Goal: Task Accomplishment & Management: Complete application form

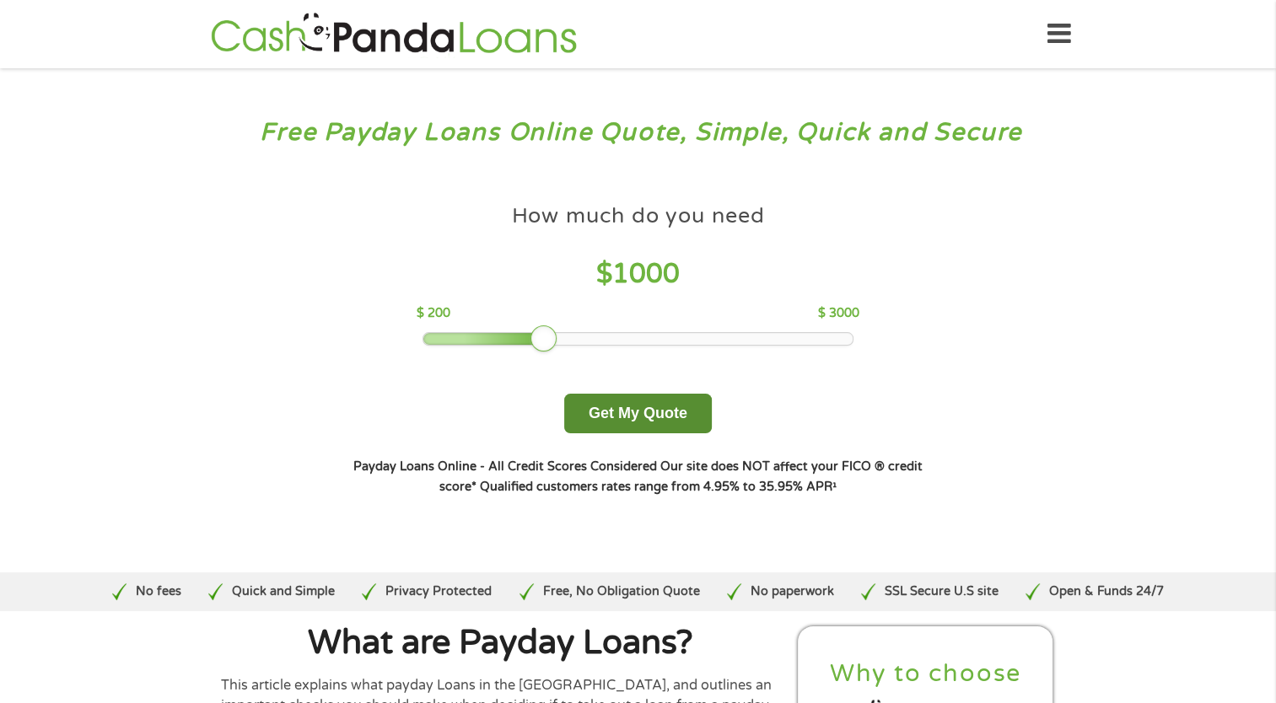
click at [628, 414] on button "Get My Quote" at bounding box center [638, 414] width 148 height 40
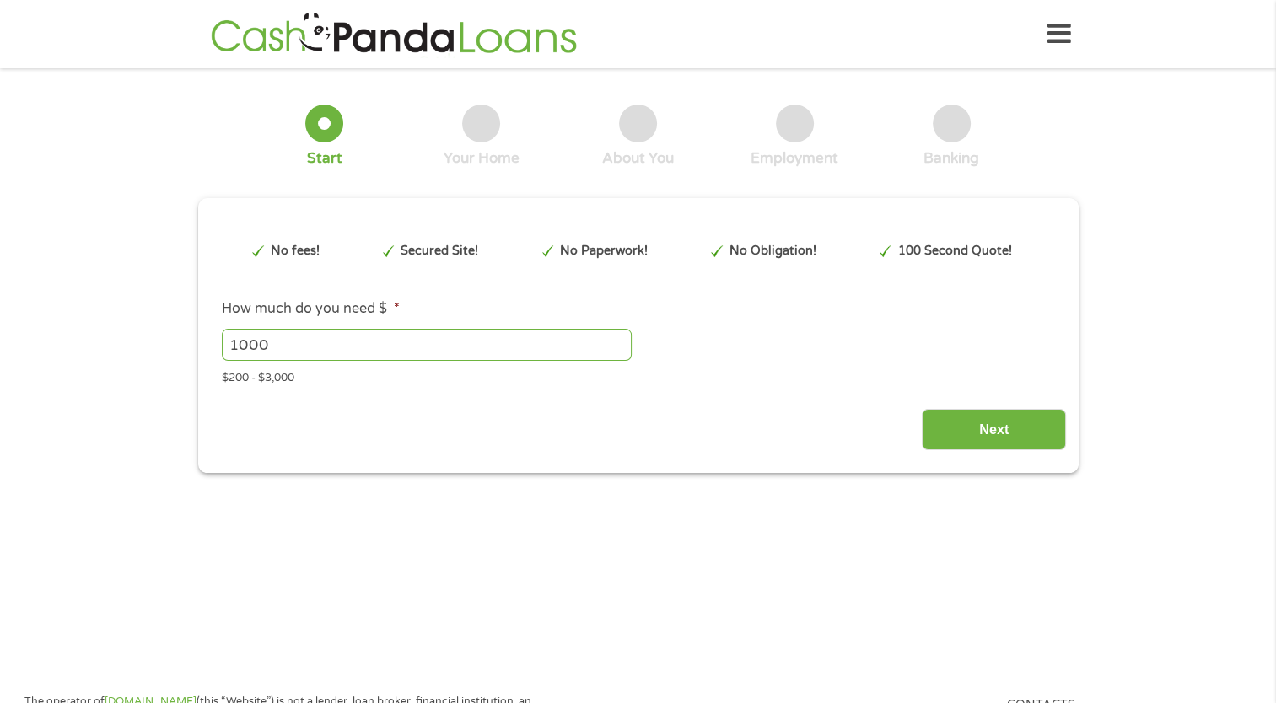
type input "EAIaIQobChMImK2Cw6-6jwMVRzcIBR0ArCciEAAYAyAAEgJFtfD_BwE"
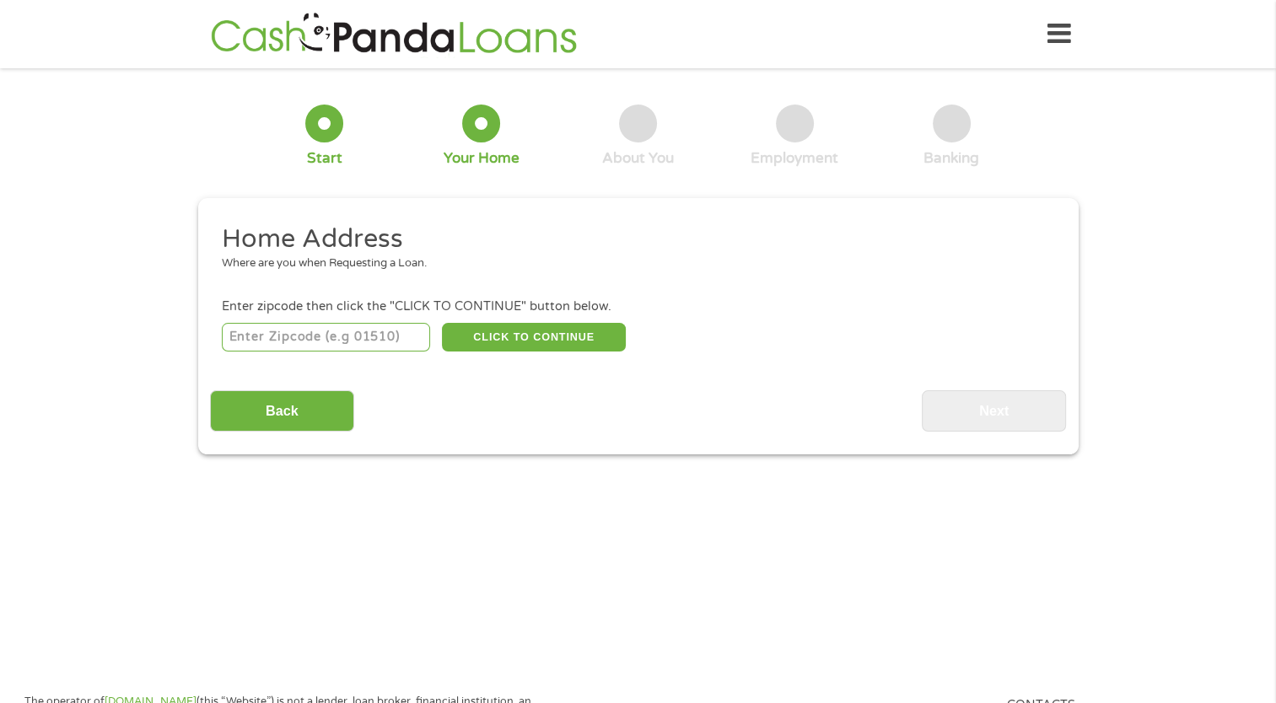
click at [254, 335] on input "number" at bounding box center [326, 337] width 208 height 29
type input "48604"
click at [523, 339] on button "CLICK TO CONTINUE" at bounding box center [534, 337] width 184 height 29
type input "48604"
type input "Saginaw"
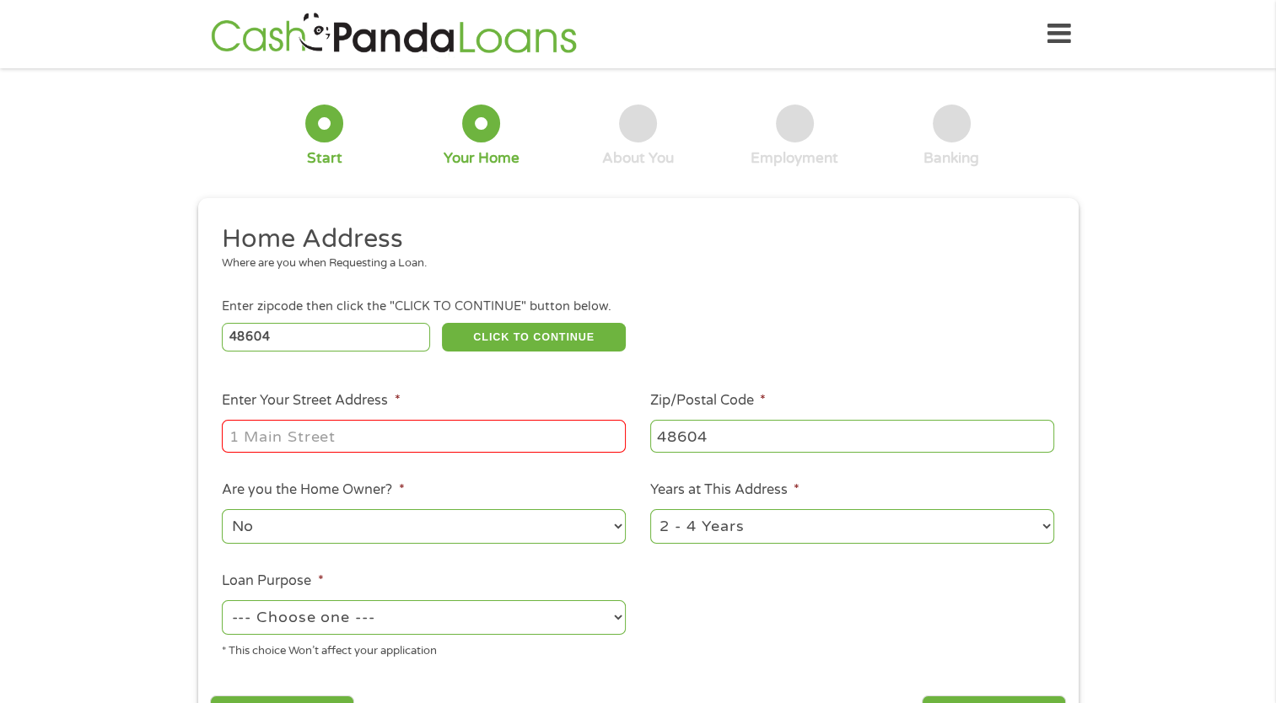
click at [318, 438] on input "Enter Your Street Address *" at bounding box center [424, 436] width 404 height 32
type input "[STREET_ADDRESS]"
click at [617, 531] on select "No Yes" at bounding box center [424, 526] width 404 height 35
click at [614, 529] on select "No Yes" at bounding box center [424, 526] width 404 height 35
click at [1053, 529] on li "Years at This Address * 1 Year or less 1 - 2 Years 2 - 4 Years Over 4 Years" at bounding box center [852, 513] width 428 height 67
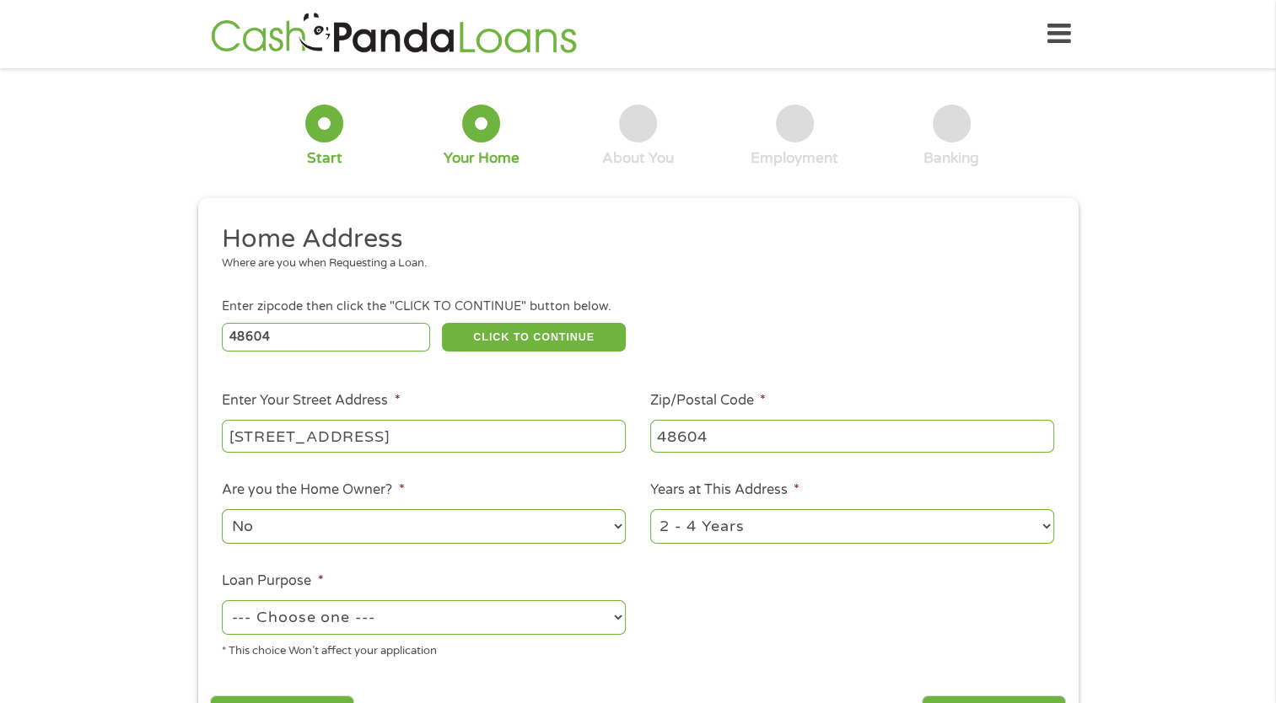
click at [1051, 529] on select "1 Year or less 1 - 2 Years 2 - 4 Years Over 4 Years" at bounding box center [852, 526] width 404 height 35
select select "60months"
click at [650, 511] on select "1 Year or less 1 - 2 Years 2 - 4 Years Over 4 Years" at bounding box center [852, 526] width 404 height 35
click at [609, 619] on select "--- Choose one --- Pay Bills Debt Consolidation Home Improvement Major Purchase…" at bounding box center [424, 617] width 404 height 35
select select "medicalexpenses"
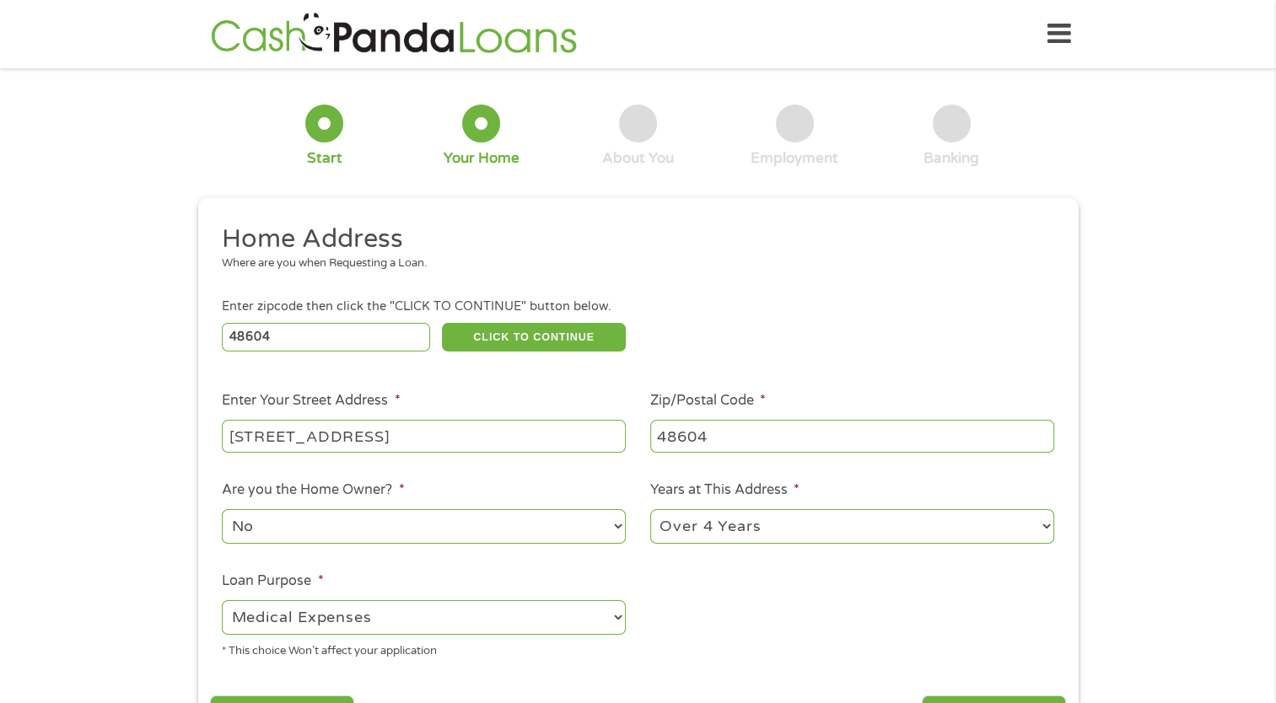
click at [222, 602] on select "--- Choose one --- Pay Bills Debt Consolidation Home Improvement Major Purchase…" at bounding box center [424, 617] width 404 height 35
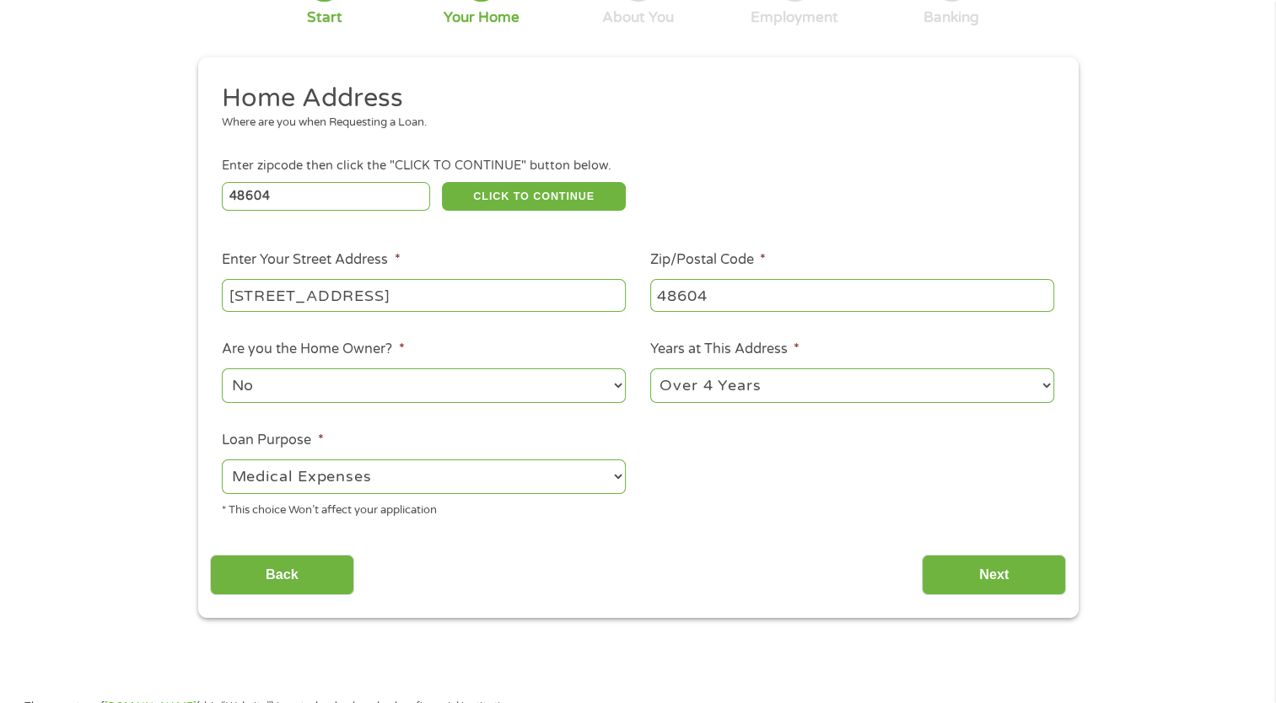
scroll to position [169, 0]
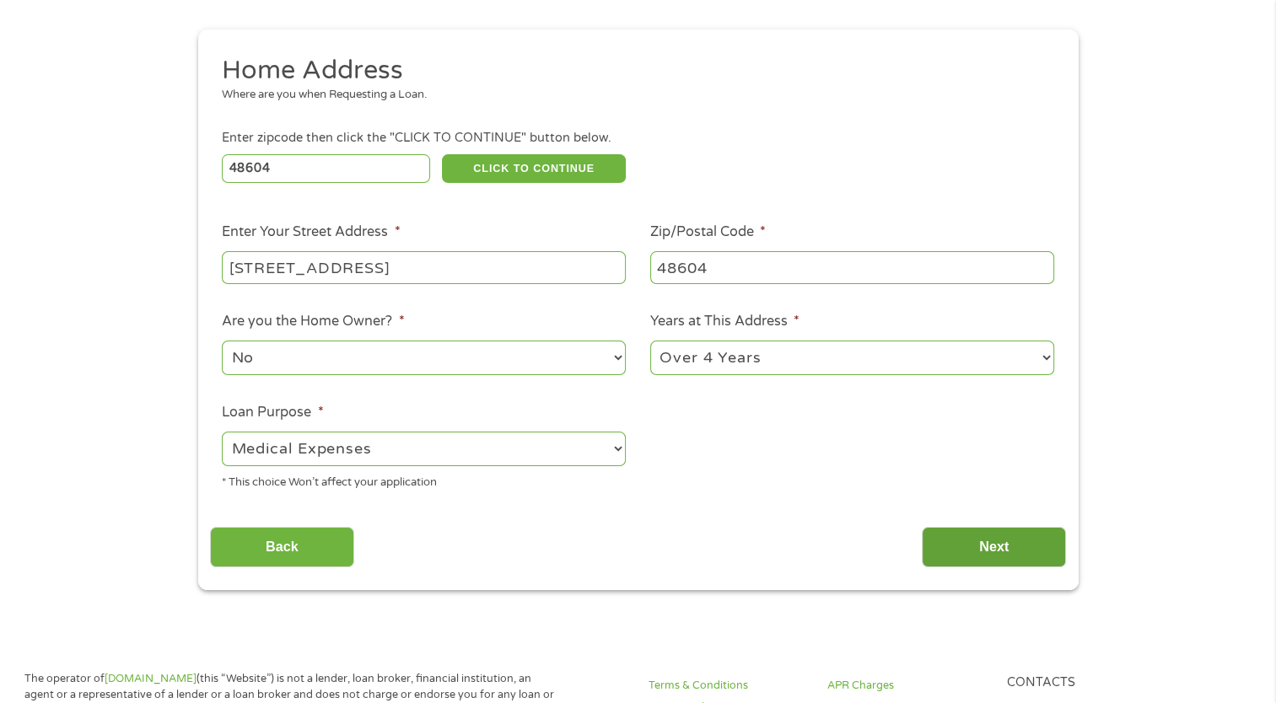
click at [1024, 539] on input "Next" at bounding box center [994, 547] width 144 height 41
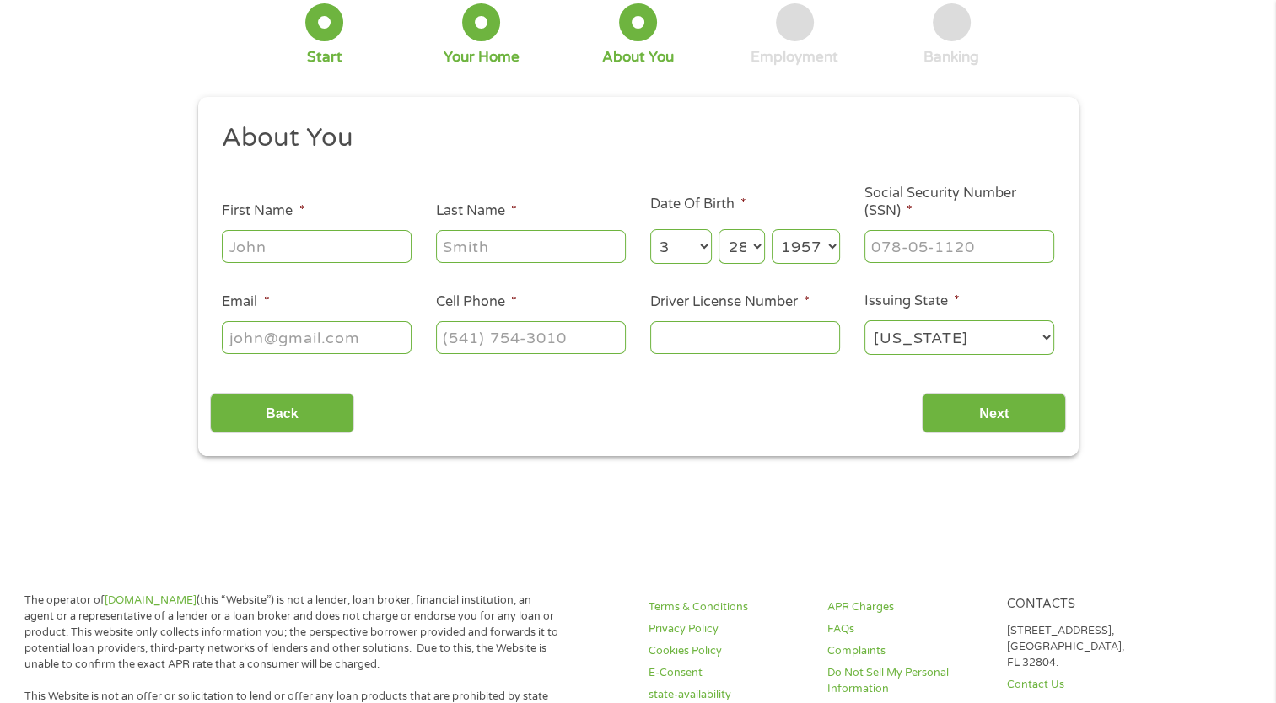
scroll to position [0, 0]
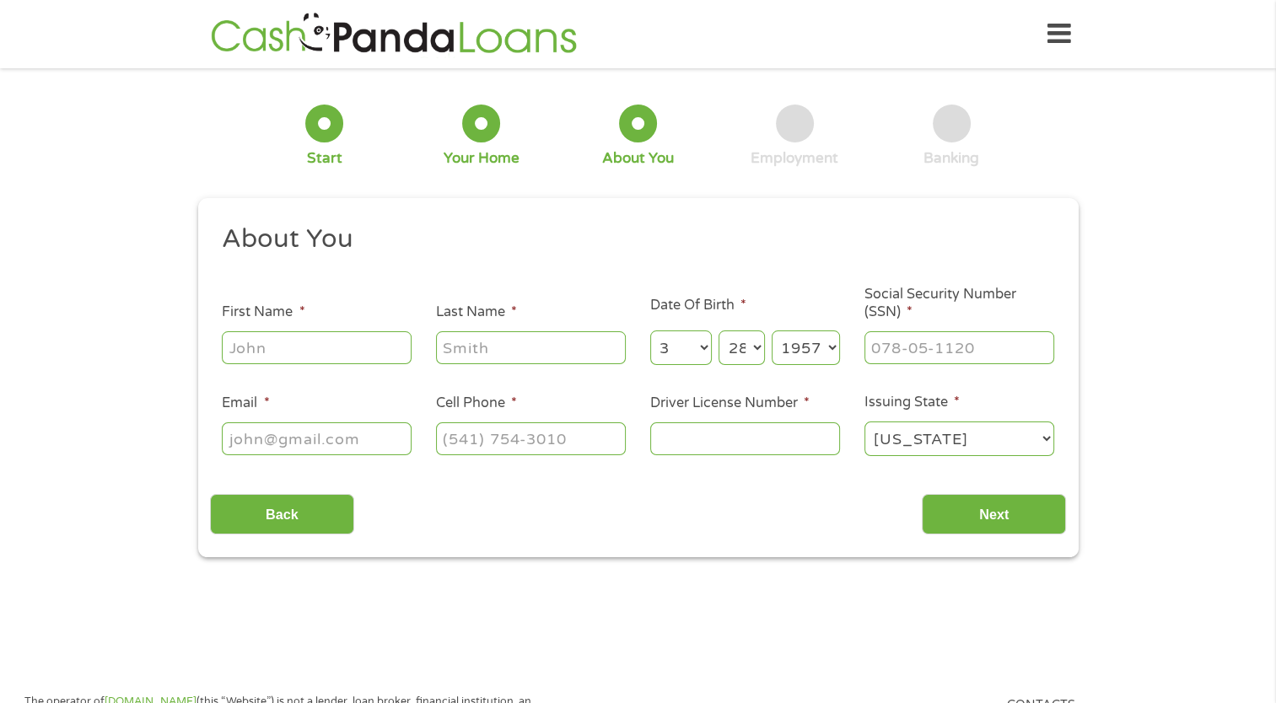
click at [223, 346] on input "First Name *" at bounding box center [317, 347] width 190 height 32
type input "[PERSON_NAME]"
type input "Bell"
type input "[EMAIL_ADDRESS][DOMAIN_NAME]"
type input "[PHONE_NUMBER]"
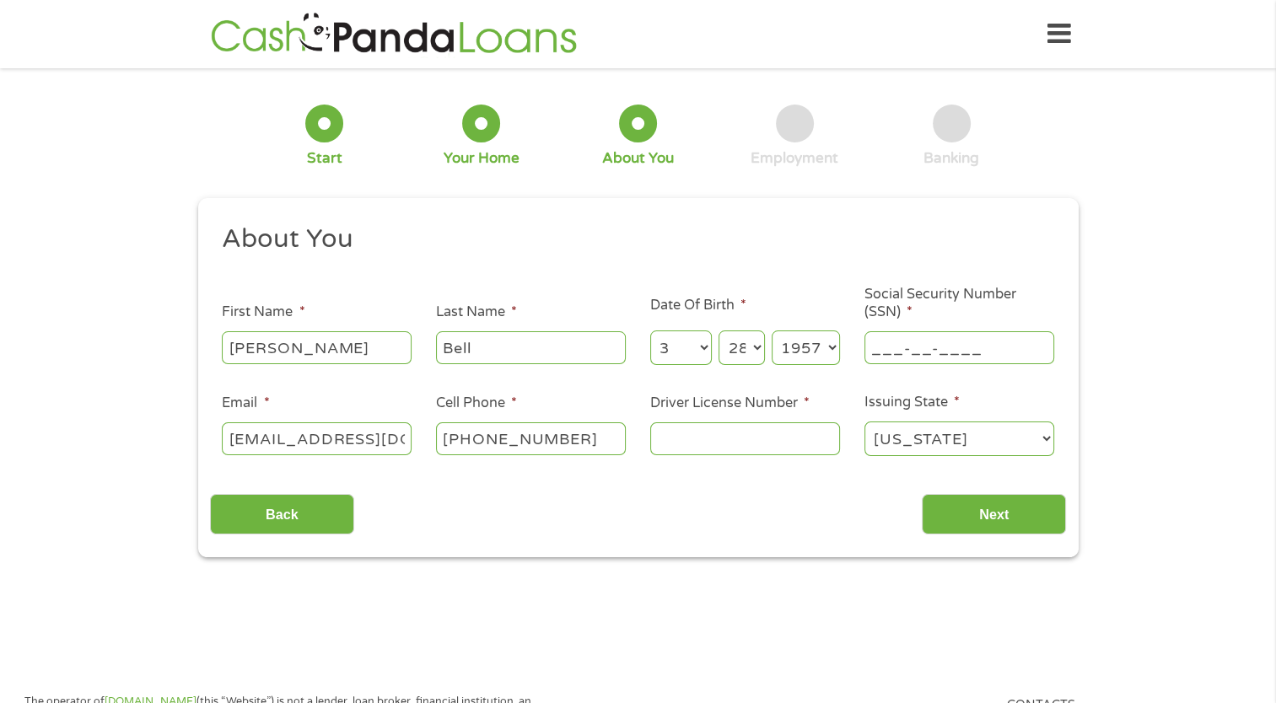
drag, startPoint x: 880, startPoint y: 352, endPoint x: 896, endPoint y: 358, distance: 17.1
click at [891, 355] on input "___-__-____" at bounding box center [959, 347] width 190 height 32
click at [872, 350] on input "_37-05-4792" at bounding box center [959, 347] width 190 height 32
drag, startPoint x: 974, startPoint y: 349, endPoint x: 1073, endPoint y: 351, distance: 99.5
click at [1069, 352] on div "This field is hidden when viewing the form gclid EAIaIQobChMImK2Cw6-6jwMVRzcIBR…" at bounding box center [638, 378] width 880 height 360
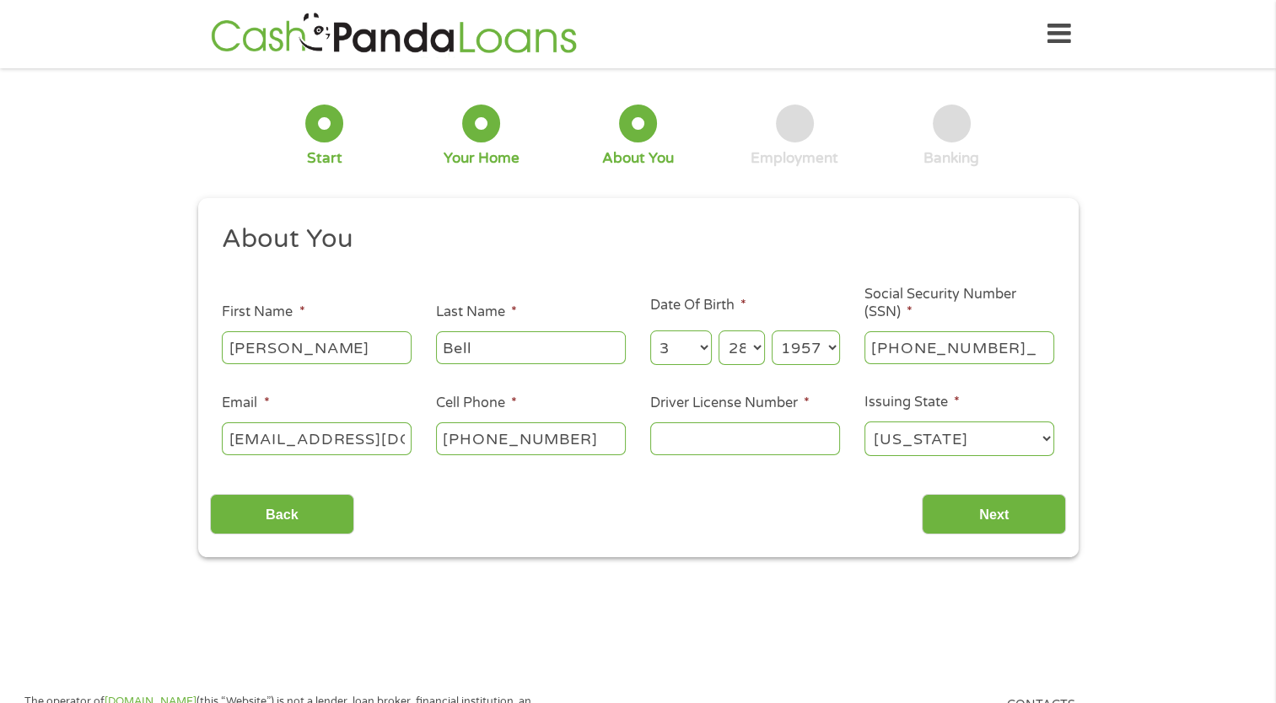
click at [964, 347] on input "[PHONE_NUMBER]_" at bounding box center [959, 347] width 190 height 32
type input "370-54-7925"
drag, startPoint x: 669, startPoint y: 444, endPoint x: 697, endPoint y: 451, distance: 29.4
click at [676, 445] on input "Driver License Number *" at bounding box center [745, 438] width 190 height 32
click at [662, 430] on input "b4007653" at bounding box center [745, 438] width 190 height 32
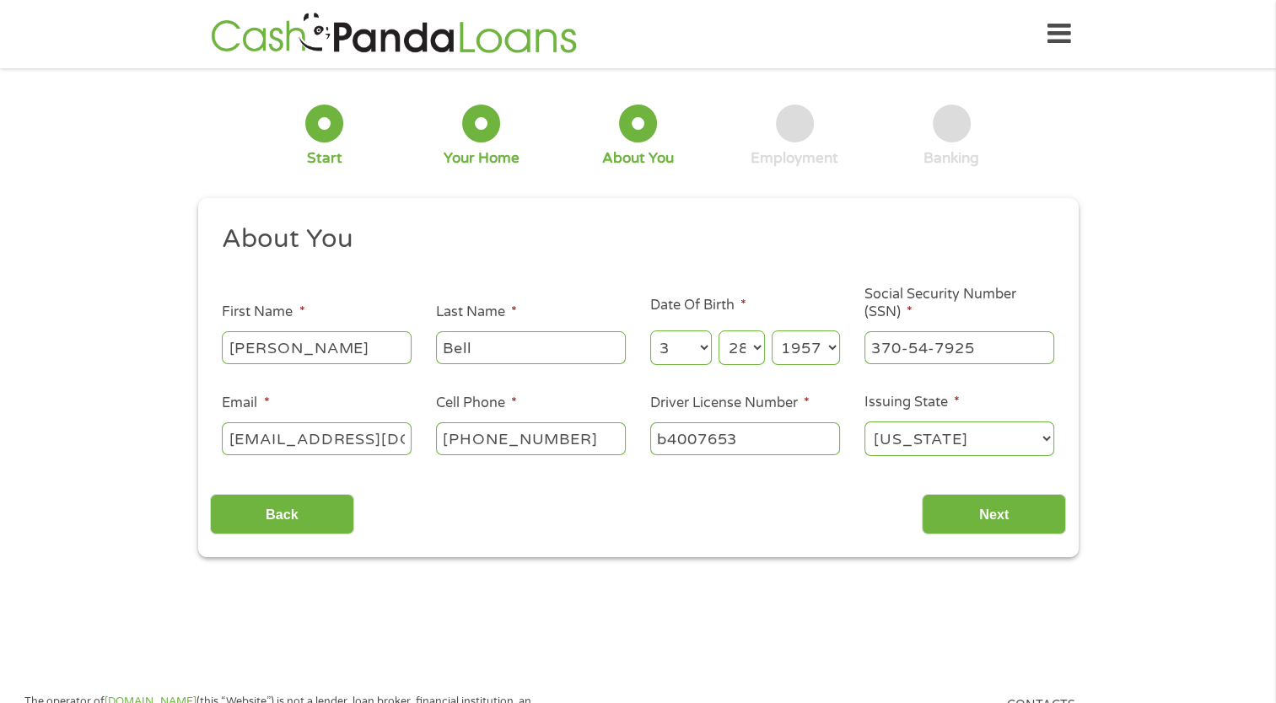
drag, startPoint x: 735, startPoint y: 435, endPoint x: 752, endPoint y: 437, distance: 16.9
click at [755, 437] on input "b4007653" at bounding box center [745, 438] width 190 height 32
click at [680, 447] on input "b4007653" at bounding box center [745, 438] width 190 height 32
type input "b4300765"
click at [664, 437] on input "b4300765" at bounding box center [745, 438] width 190 height 32
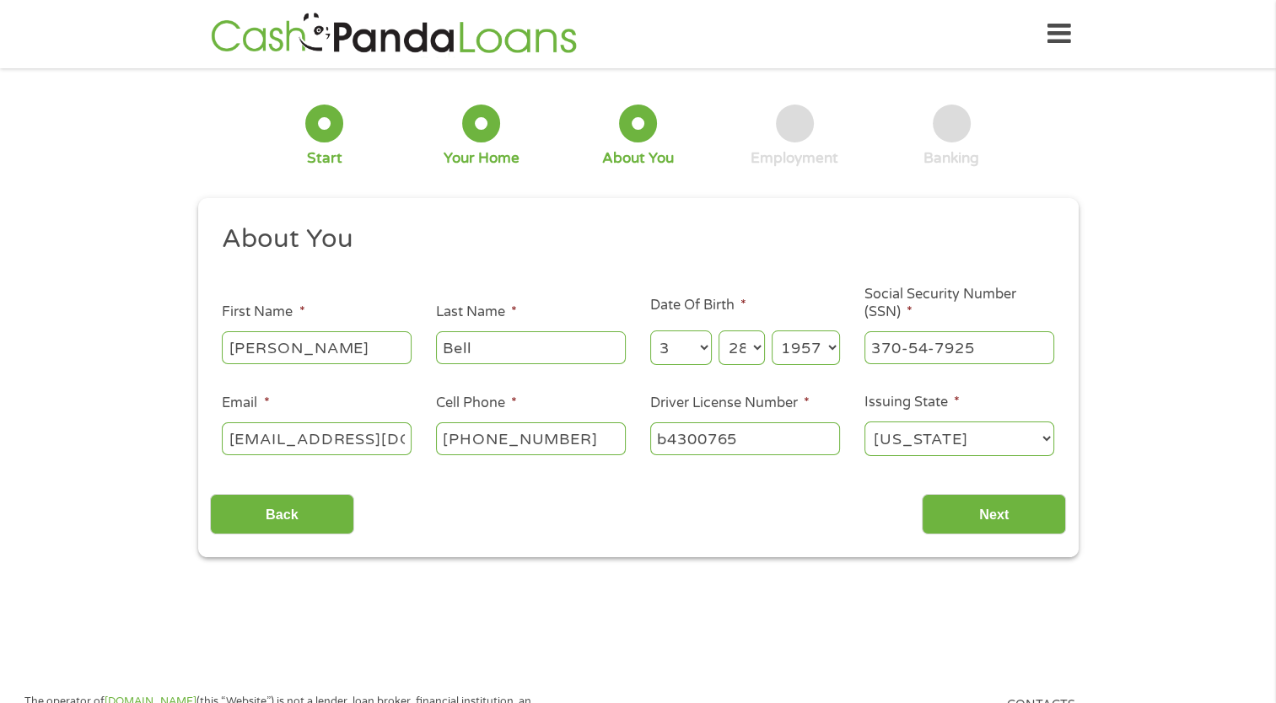
drag, startPoint x: 657, startPoint y: 439, endPoint x: 779, endPoint y: 423, distance: 123.3
click at [779, 423] on input "b4300765" at bounding box center [745, 438] width 190 height 32
type input "b400765497247"
click at [961, 522] on input "Next" at bounding box center [994, 514] width 144 height 41
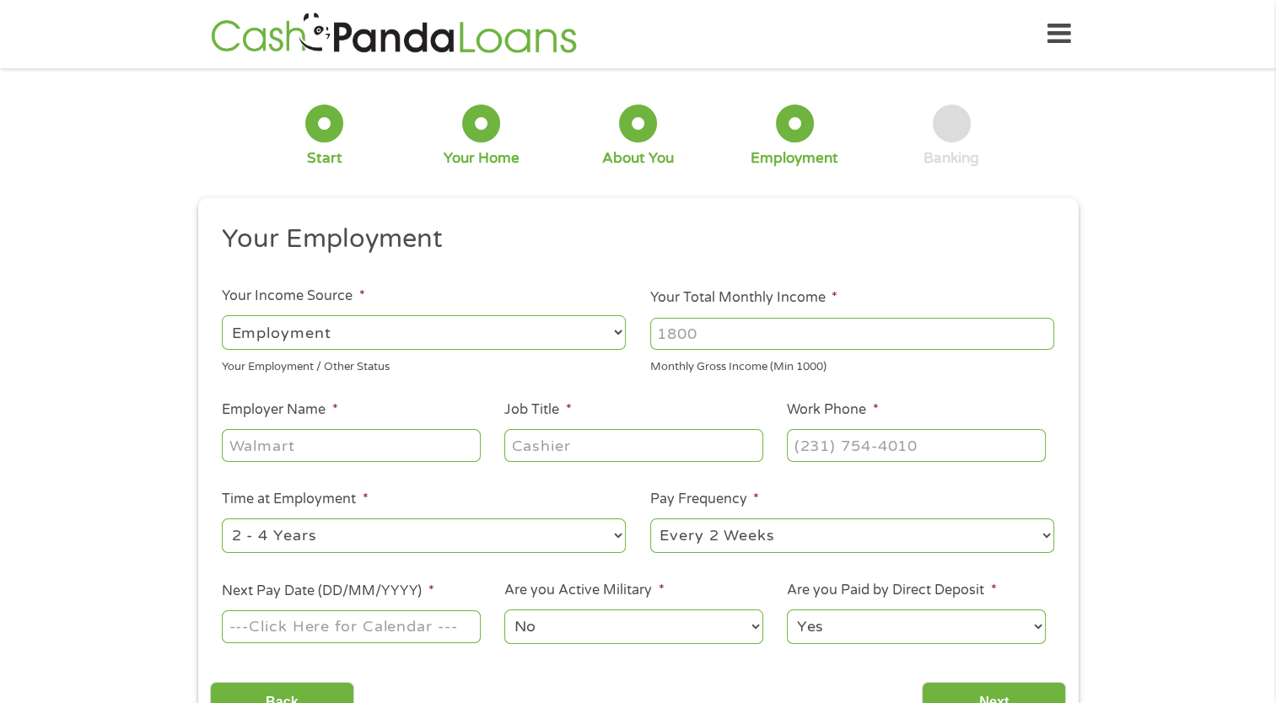
click at [616, 336] on select "--- Choose one --- Employment [DEMOGRAPHIC_DATA] Benefits" at bounding box center [424, 332] width 404 height 35
select select "benefits"
click at [222, 315] on select "--- Choose one --- Employment [DEMOGRAPHIC_DATA] Benefits" at bounding box center [424, 332] width 404 height 35
type input "Other"
type input "[PHONE_NUMBER]"
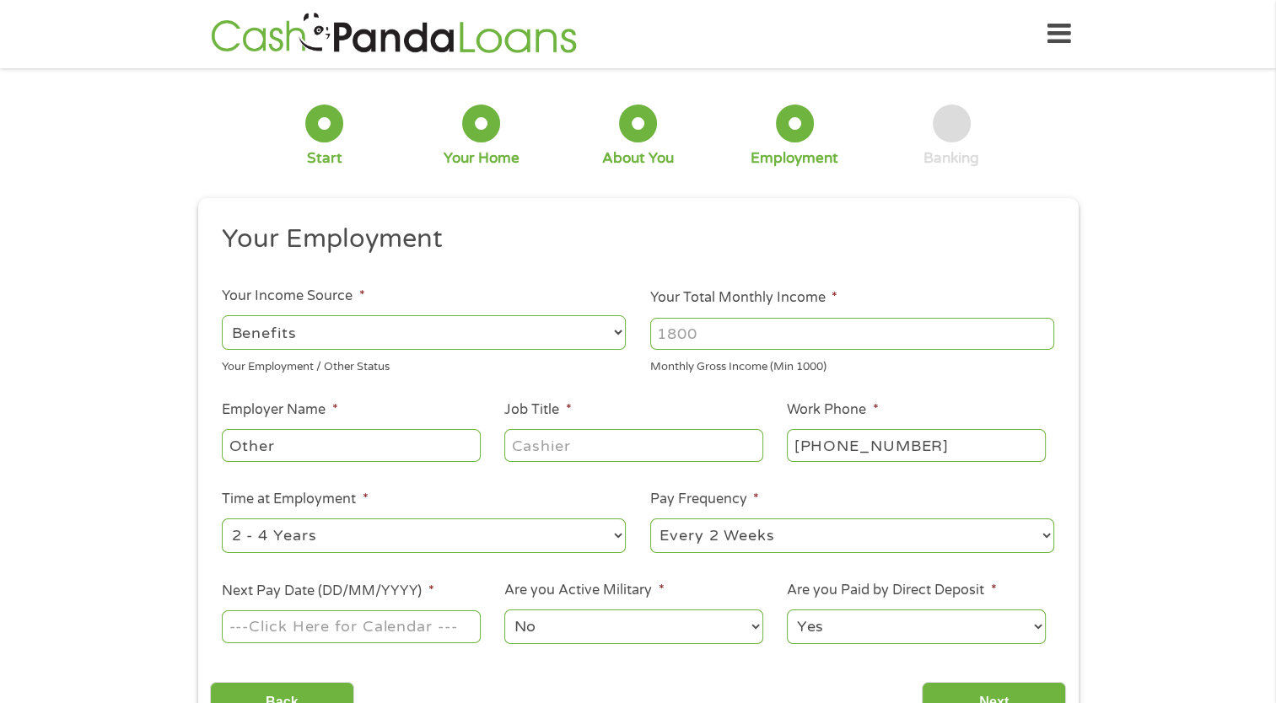
drag, startPoint x: 659, startPoint y: 336, endPoint x: 746, endPoint y: 339, distance: 86.9
click at [746, 339] on input "Your Total Monthly Income *" at bounding box center [852, 334] width 404 height 32
click at [823, 344] on input "Your Total Monthly Income *" at bounding box center [852, 334] width 404 height 32
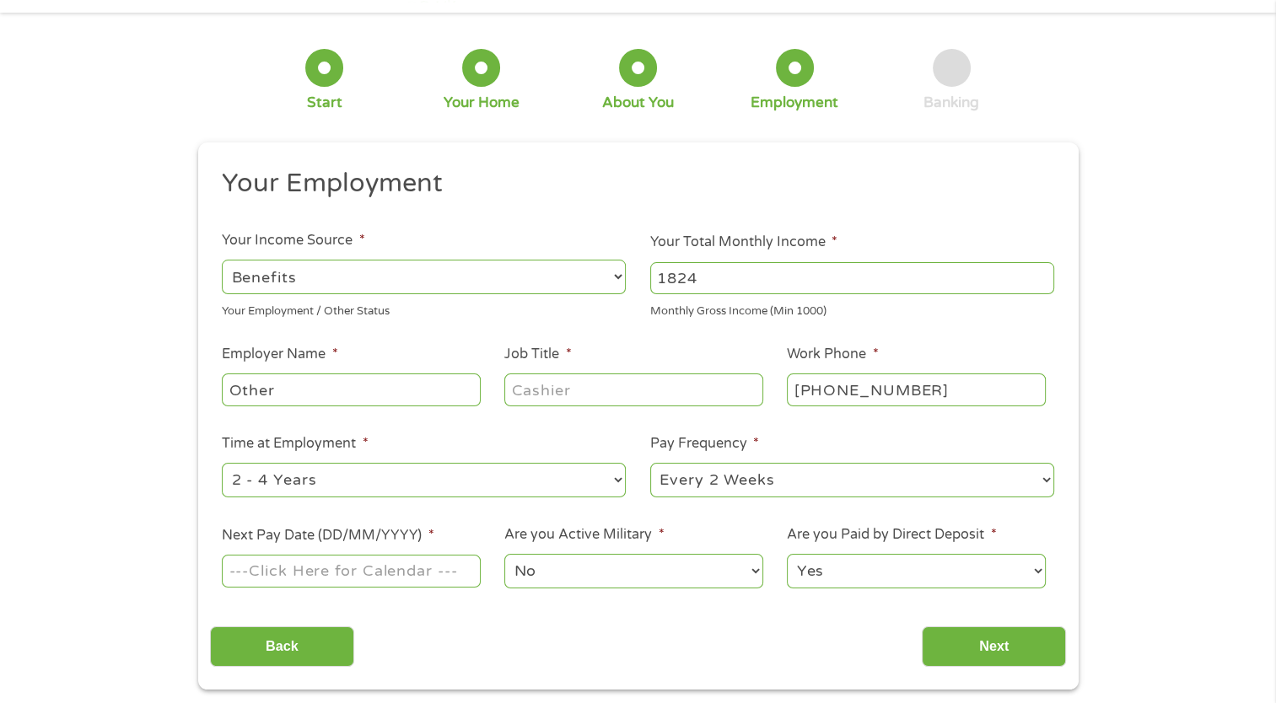
scroll to position [84, 0]
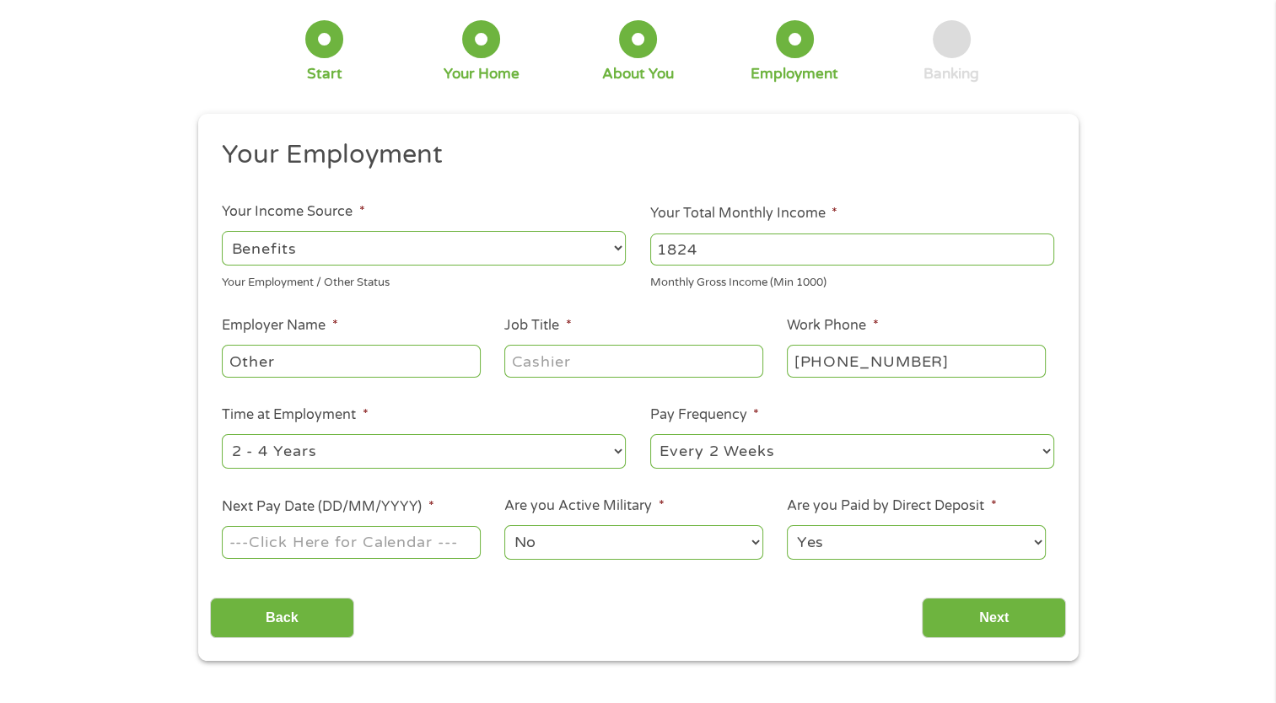
type input "1824"
click at [620, 449] on select "--- Choose one --- 1 Year or less 1 - 2 Years 2 - 4 Years Over 4 Years" at bounding box center [424, 451] width 404 height 35
click at [1041, 450] on select "--- Choose one --- Every 2 Weeks Every Week Monthly Semi-Monthly" at bounding box center [852, 451] width 404 height 35
select select "monthly"
click at [650, 435] on select "--- Choose one --- Every 2 Weeks Every Week Monthly Semi-Monthly" at bounding box center [852, 451] width 404 height 35
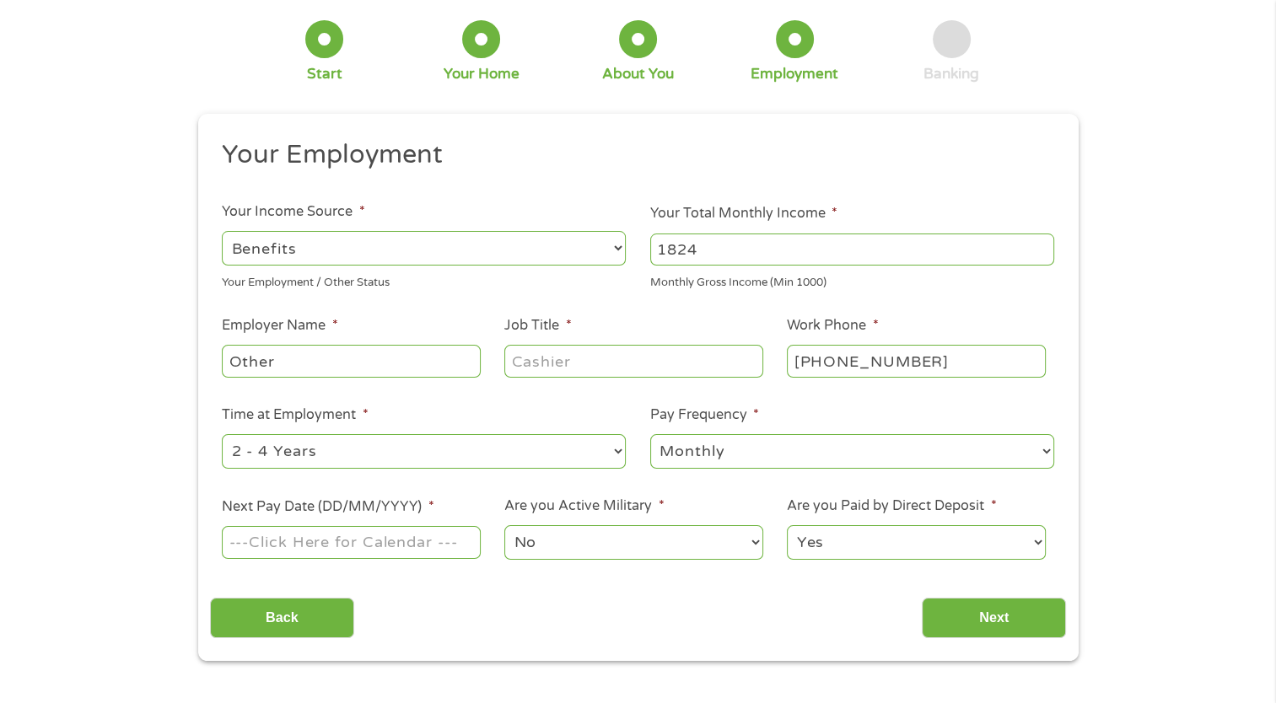
click at [286, 545] on input "Next Pay Date (DD/MM/YYYY) *" at bounding box center [351, 542] width 258 height 32
drag, startPoint x: 310, startPoint y: 451, endPoint x: 288, endPoint y: 451, distance: 22.8
click at [288, 451] on select "--- Choose one --- 1 Year or less 1 - 2 Years 2 - 4 Years Over 4 Years" at bounding box center [424, 451] width 404 height 35
select select "60months"
click at [222, 435] on select "--- Choose one --- 1 Year or less 1 - 2 Years 2 - 4 Years Over 4 Years" at bounding box center [424, 451] width 404 height 35
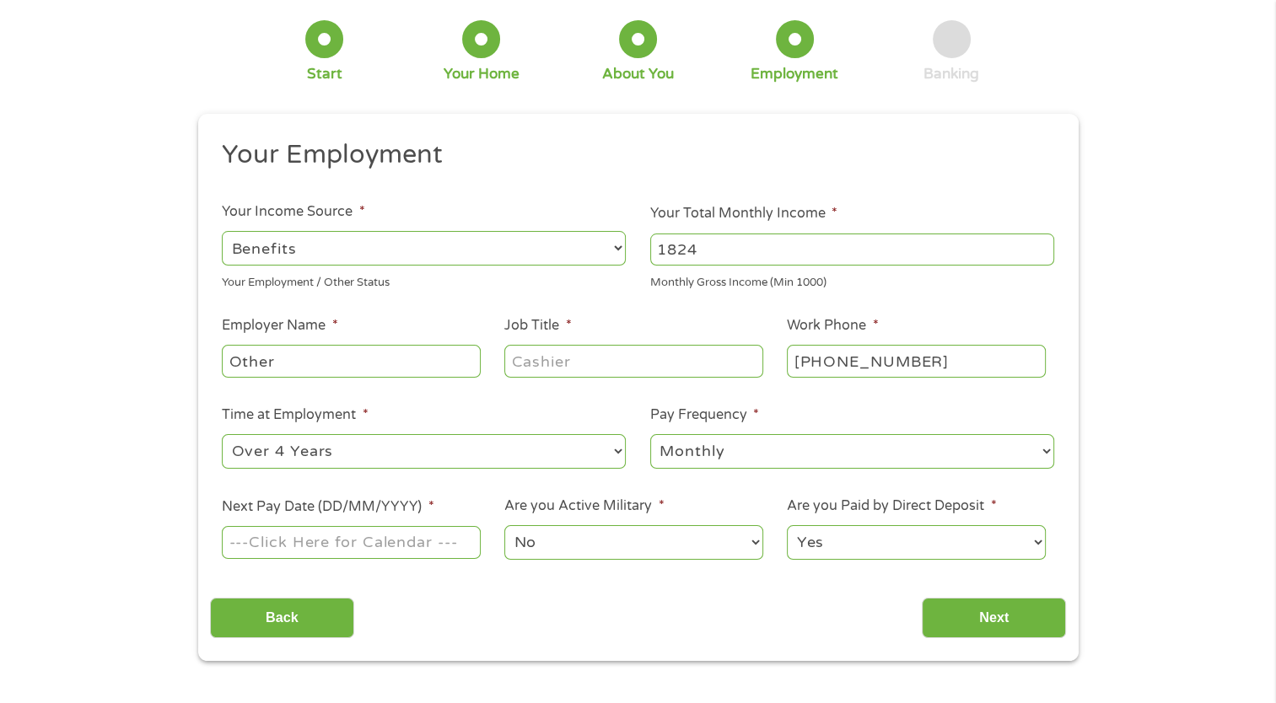
click at [336, 551] on input "Next Pay Date (DD/MM/YYYY) *" at bounding box center [351, 542] width 258 height 32
type input "[DATE]"
click at [997, 624] on input "Next" at bounding box center [994, 618] width 144 height 41
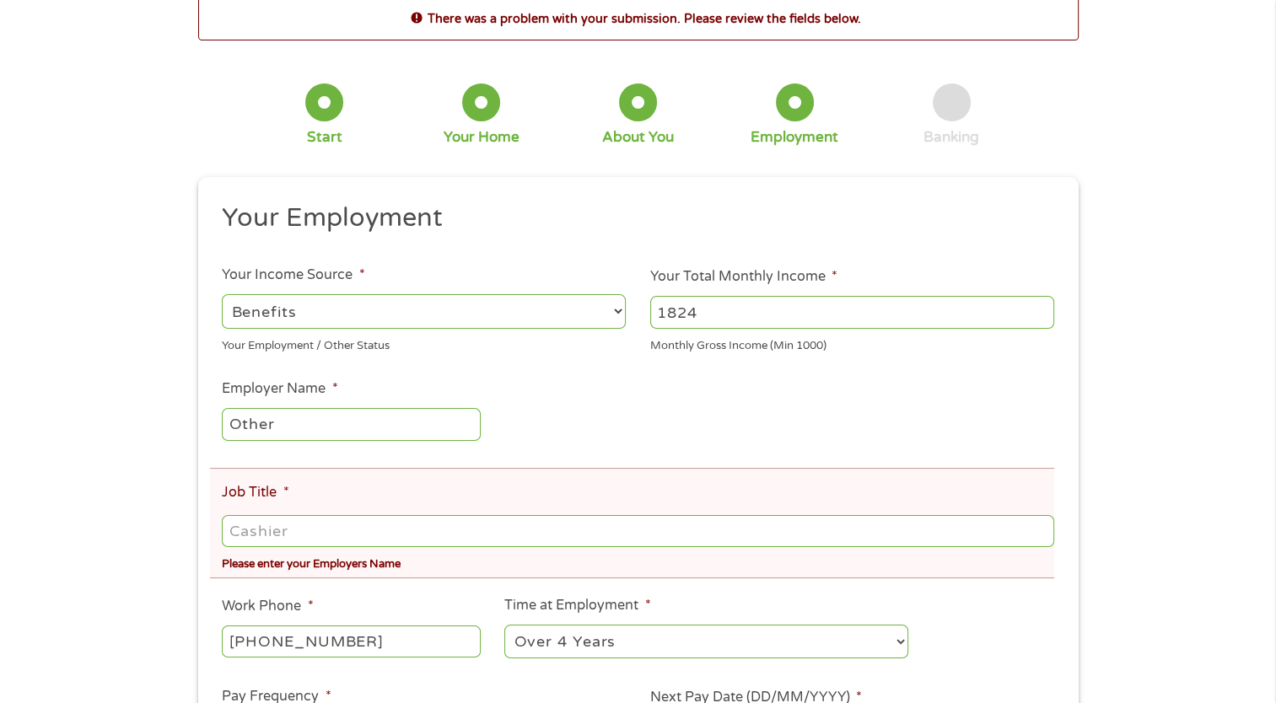
click at [246, 535] on input "Job Title *" at bounding box center [637, 531] width 831 height 32
click at [314, 576] on li "Job Title * Please enter your Employers Name" at bounding box center [632, 523] width 844 height 110
click at [314, 570] on div "Please enter your Employers Name" at bounding box center [637, 562] width 831 height 23
click at [254, 501] on label "Job Title *" at bounding box center [255, 493] width 67 height 18
click at [254, 515] on input "Job Title *" at bounding box center [637, 531] width 831 height 32
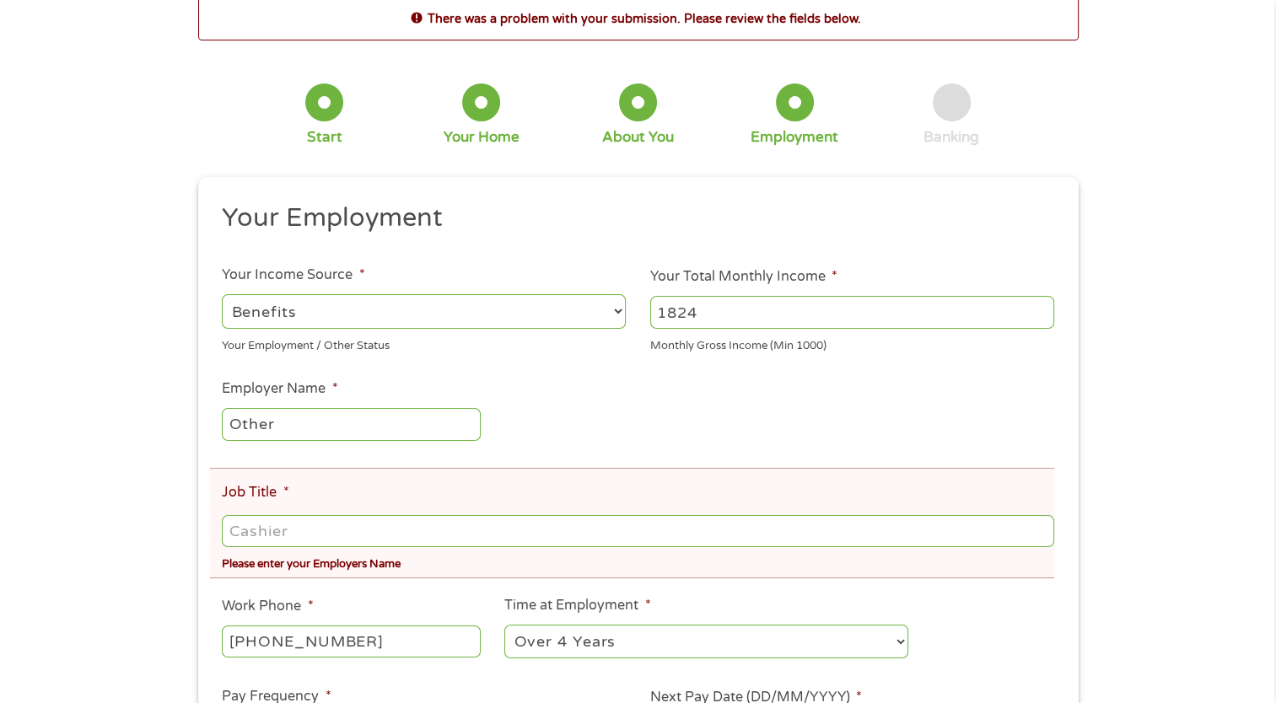
drag, startPoint x: 229, startPoint y: 532, endPoint x: 363, endPoint y: 543, distance: 133.7
click at [363, 543] on input "Job Title *" at bounding box center [637, 531] width 831 height 32
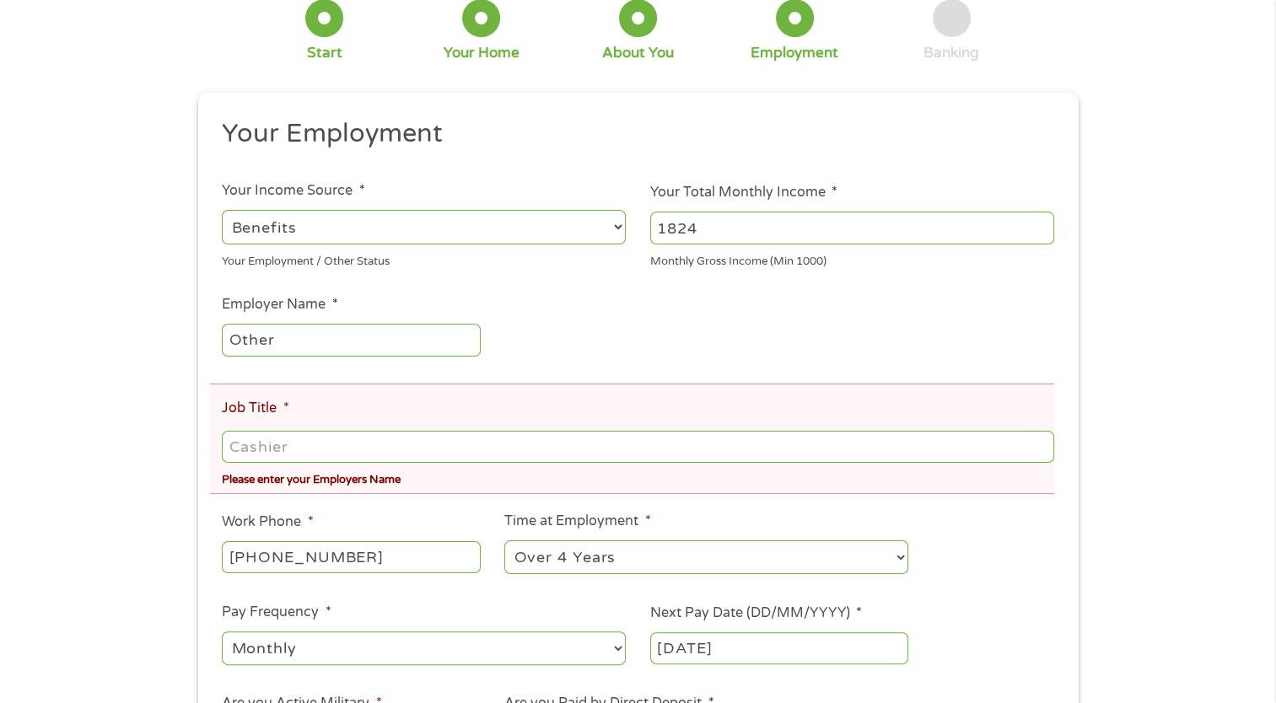
click at [270, 450] on input "Job Title *" at bounding box center [637, 447] width 831 height 32
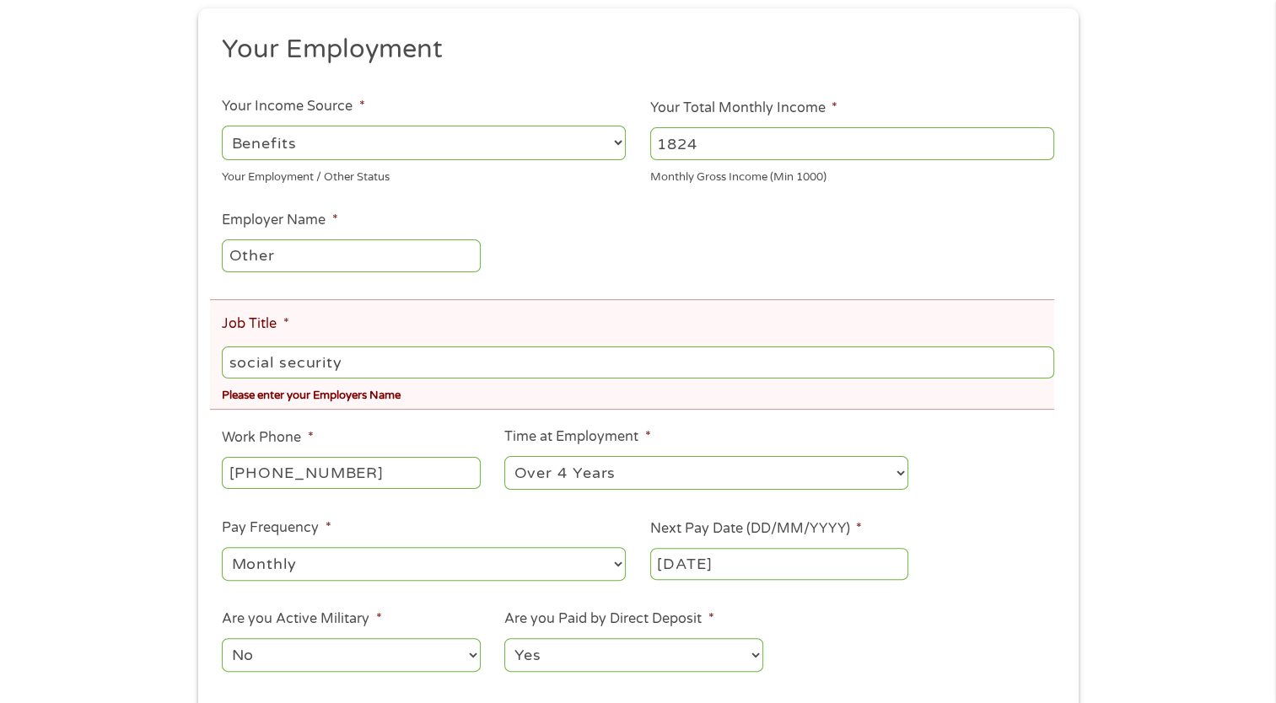
scroll to position [337, 0]
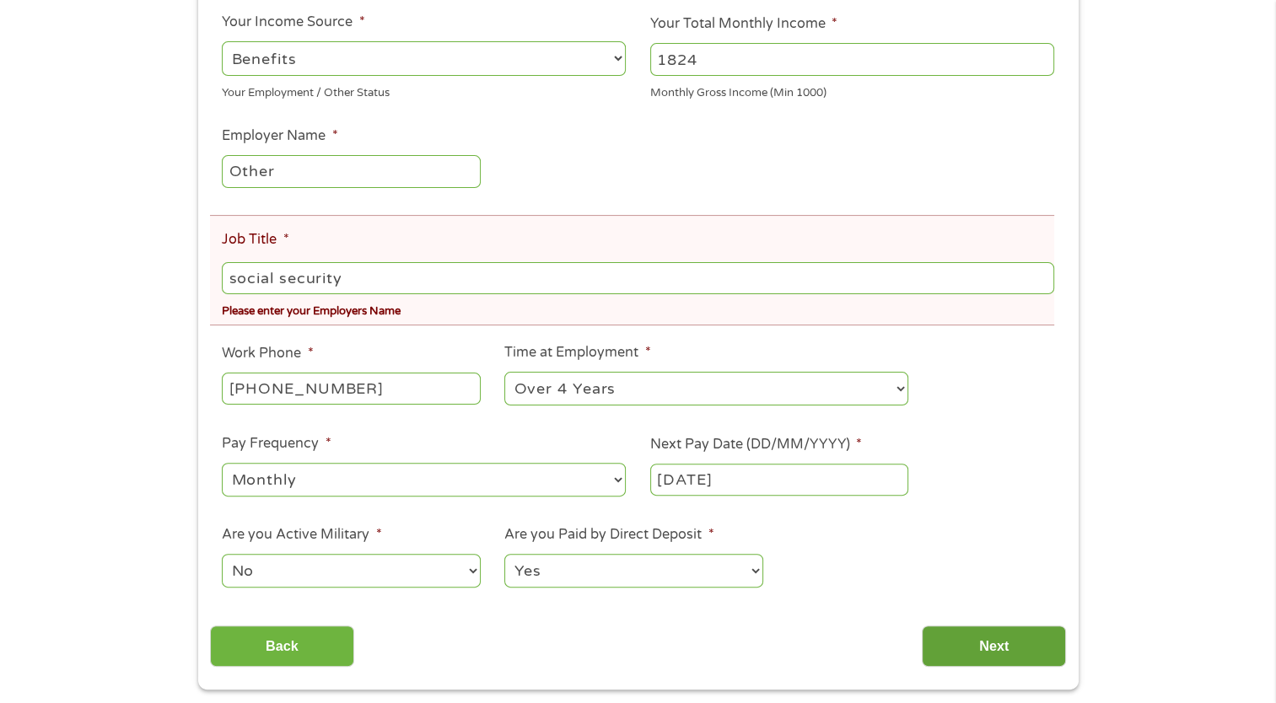
type input "social security"
click at [971, 640] on input "Next" at bounding box center [994, 646] width 144 height 41
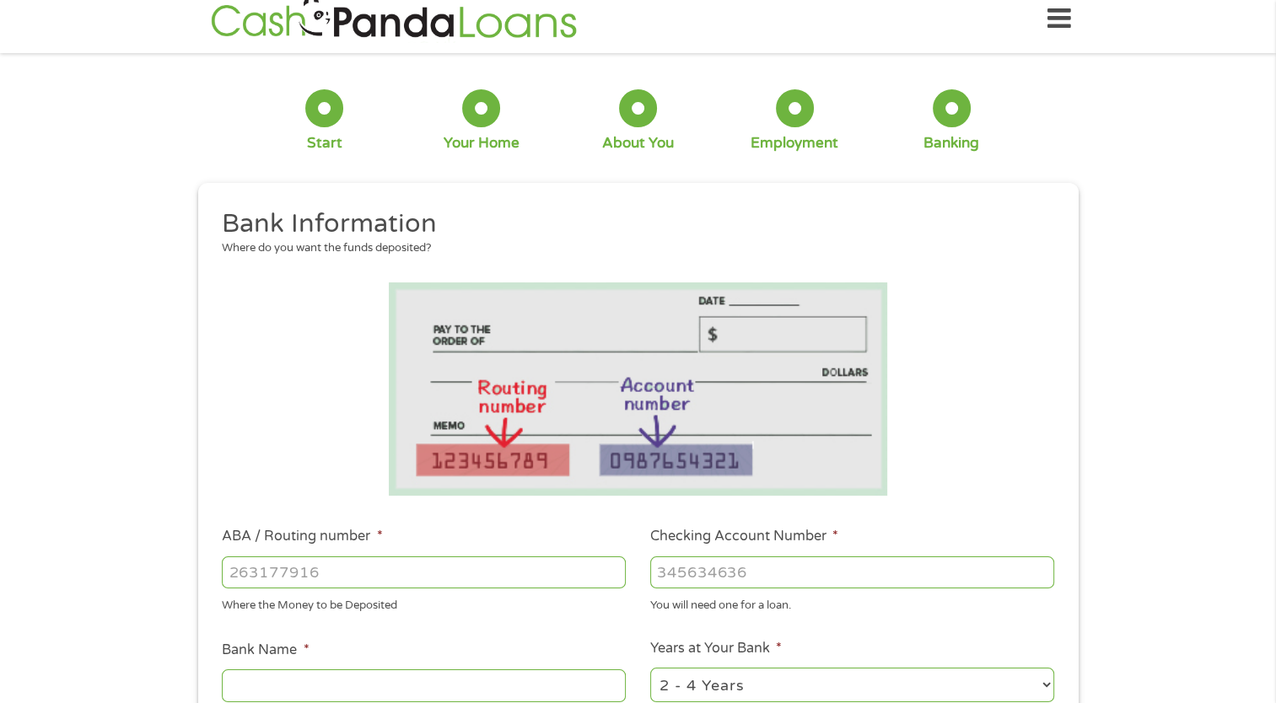
scroll to position [0, 0]
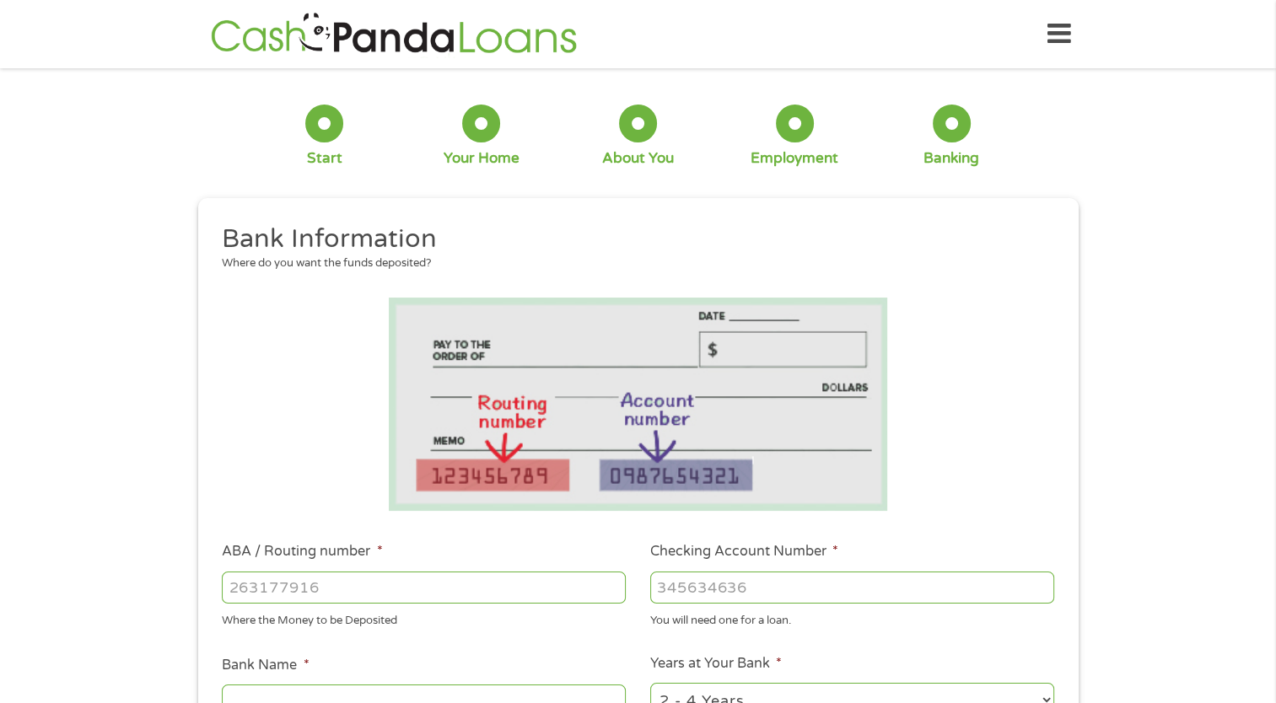
click at [218, 585] on li "ABA / Routing number * Where the Money to be Deposited" at bounding box center [424, 585] width 428 height 88
click at [248, 583] on input "ABA / Routing number *" at bounding box center [424, 588] width 404 height 32
type input "272480128"
type input "FINANCIAL PLUS CREDIT UNION"
type input "272480128"
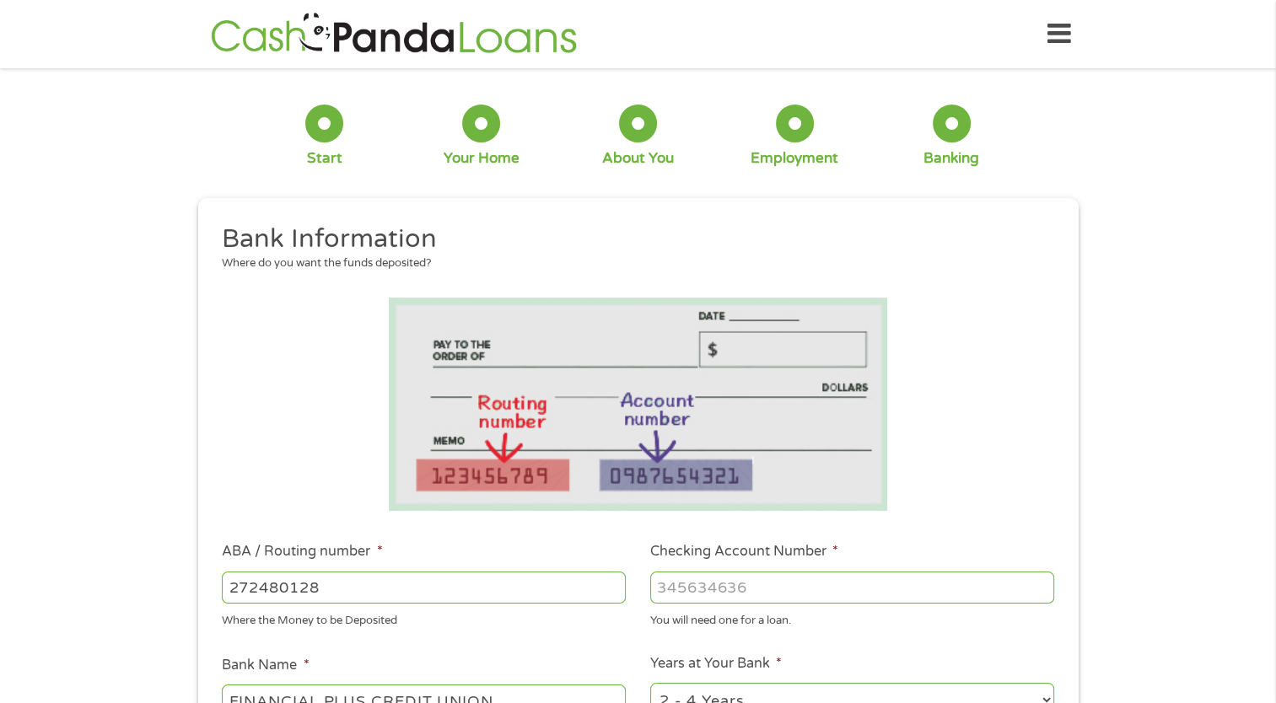
click at [661, 594] on input "Checking Account Number *" at bounding box center [852, 588] width 404 height 32
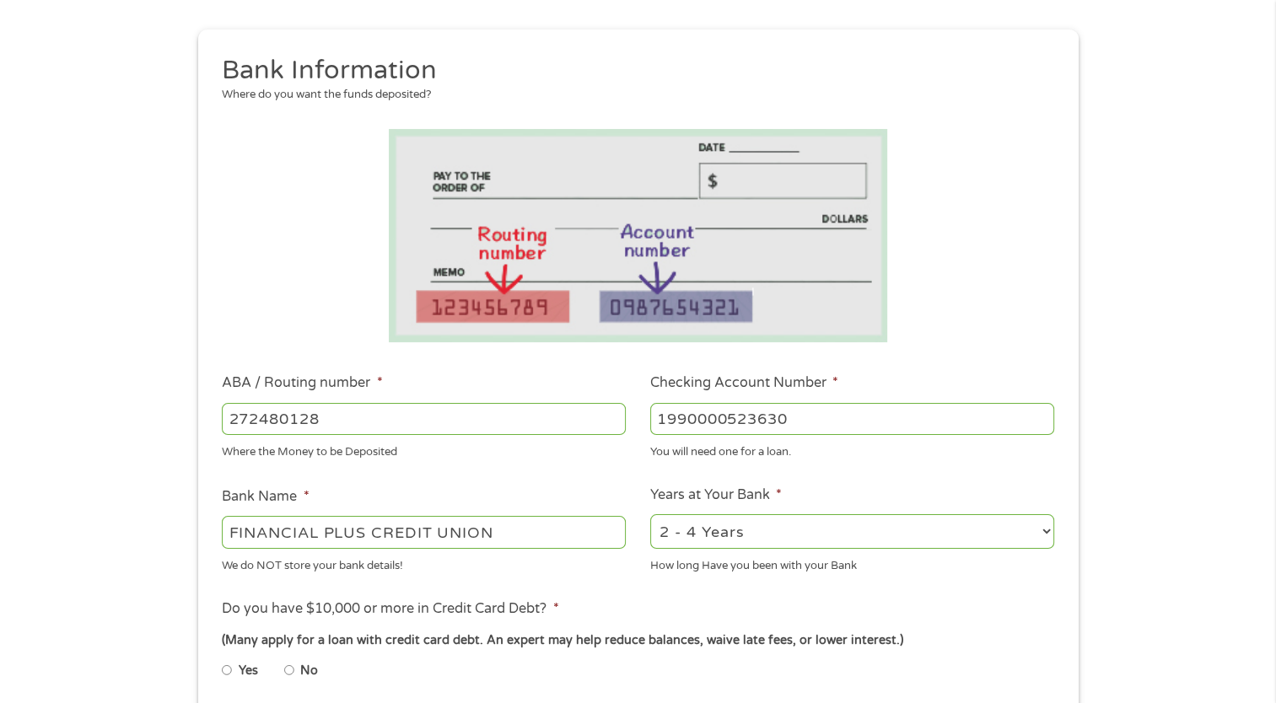
scroll to position [253, 0]
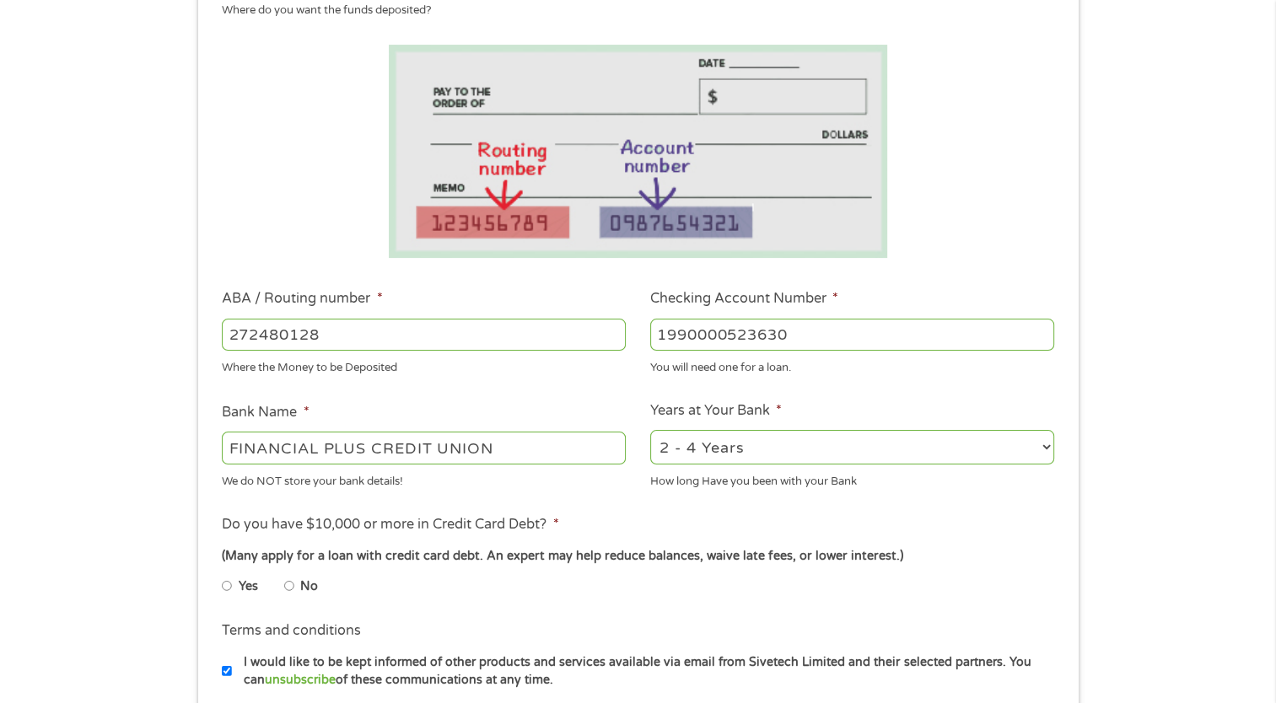
type input "1990000523630"
click at [1046, 448] on select "2 - 4 Years 6 - 12 Months 1 - 2 Years Over 4 Years" at bounding box center [852, 447] width 404 height 35
select select "60months"
click at [650, 431] on select "2 - 4 Years 6 - 12 Months 1 - 2 Years Over 4 Years" at bounding box center [852, 447] width 404 height 35
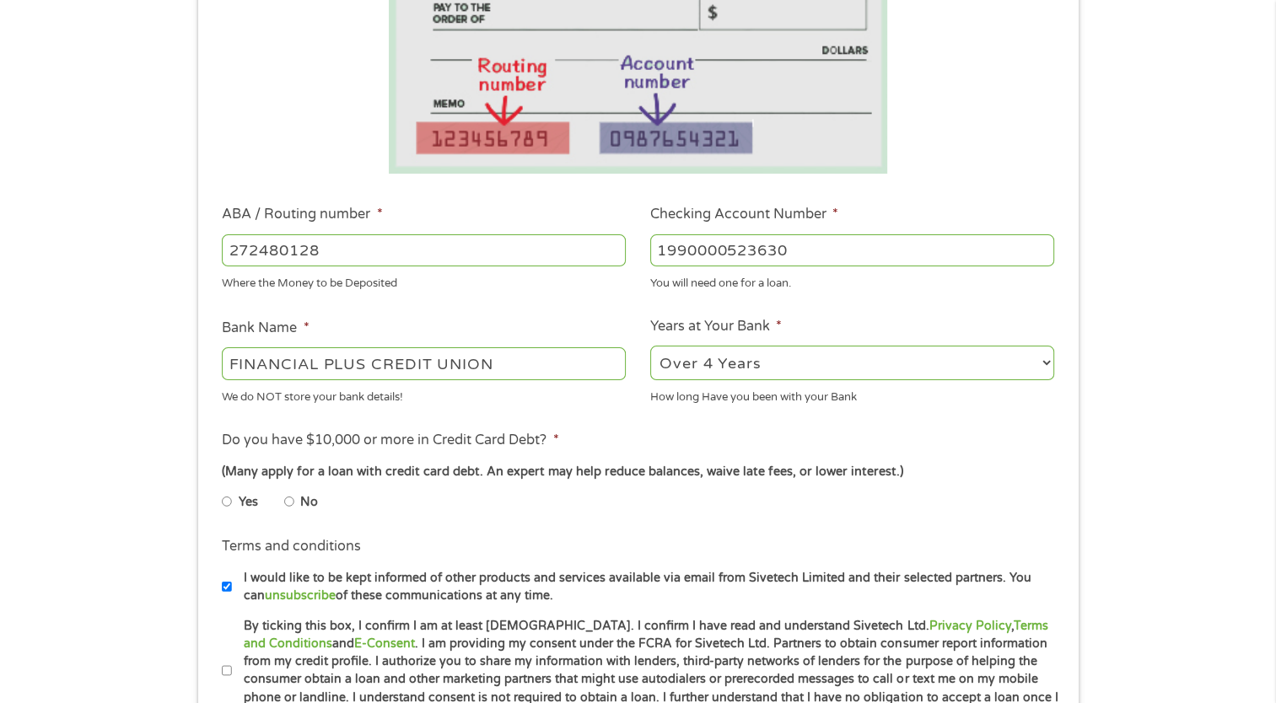
click at [296, 505] on li "No" at bounding box center [314, 502] width 61 height 33
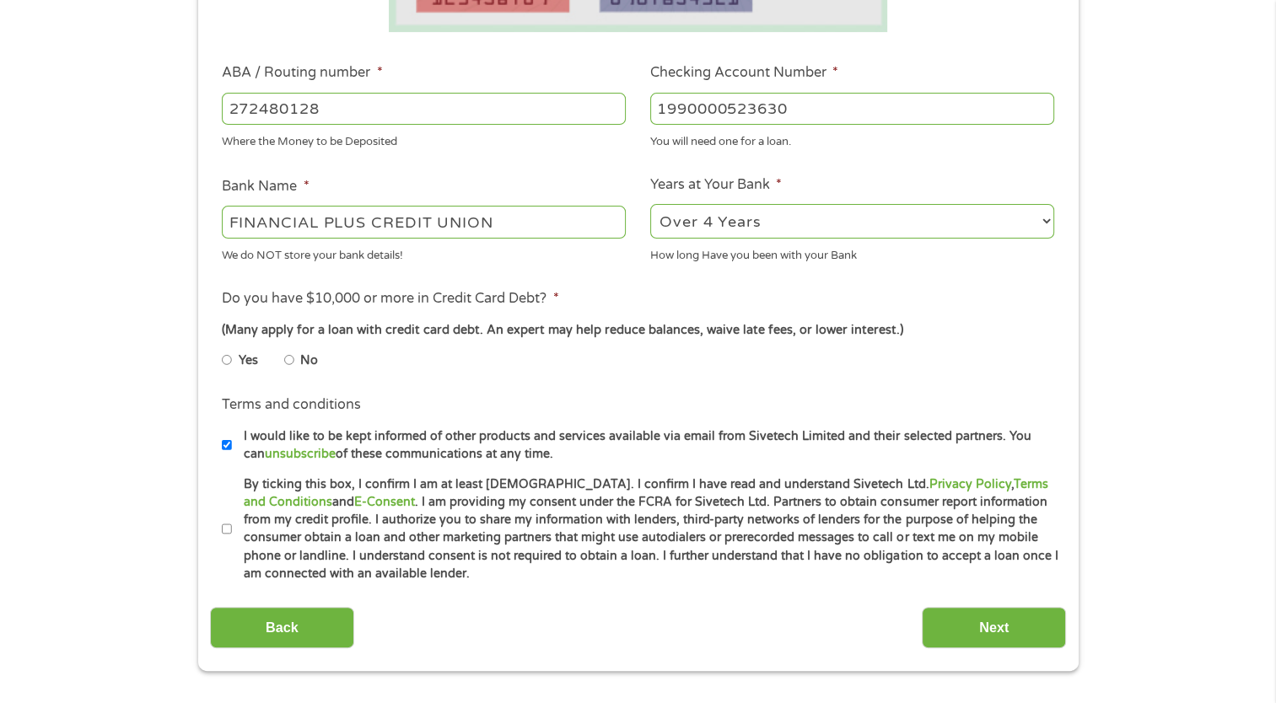
scroll to position [506, 0]
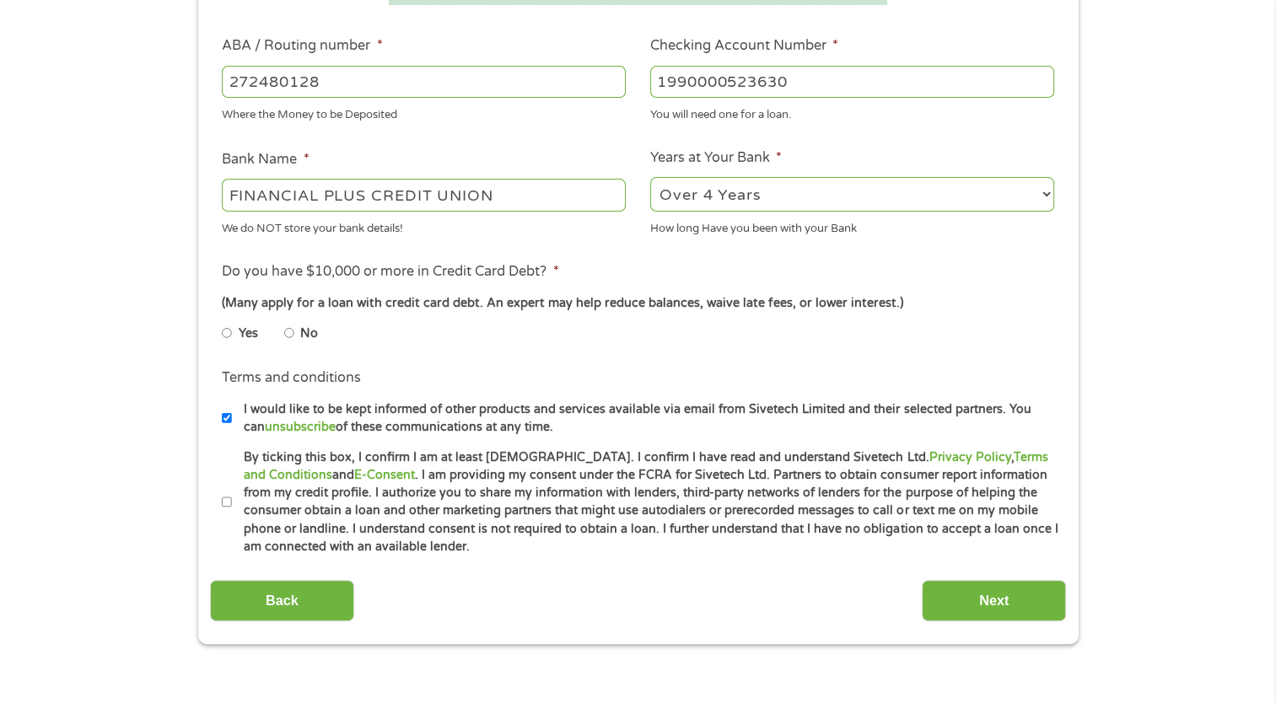
click at [223, 508] on input "By ticking this box, I confirm I am at least [DEMOGRAPHIC_DATA]. I confirm I ha…" at bounding box center [227, 502] width 10 height 27
checkbox input "true"
click at [965, 597] on input "Next" at bounding box center [994, 600] width 144 height 41
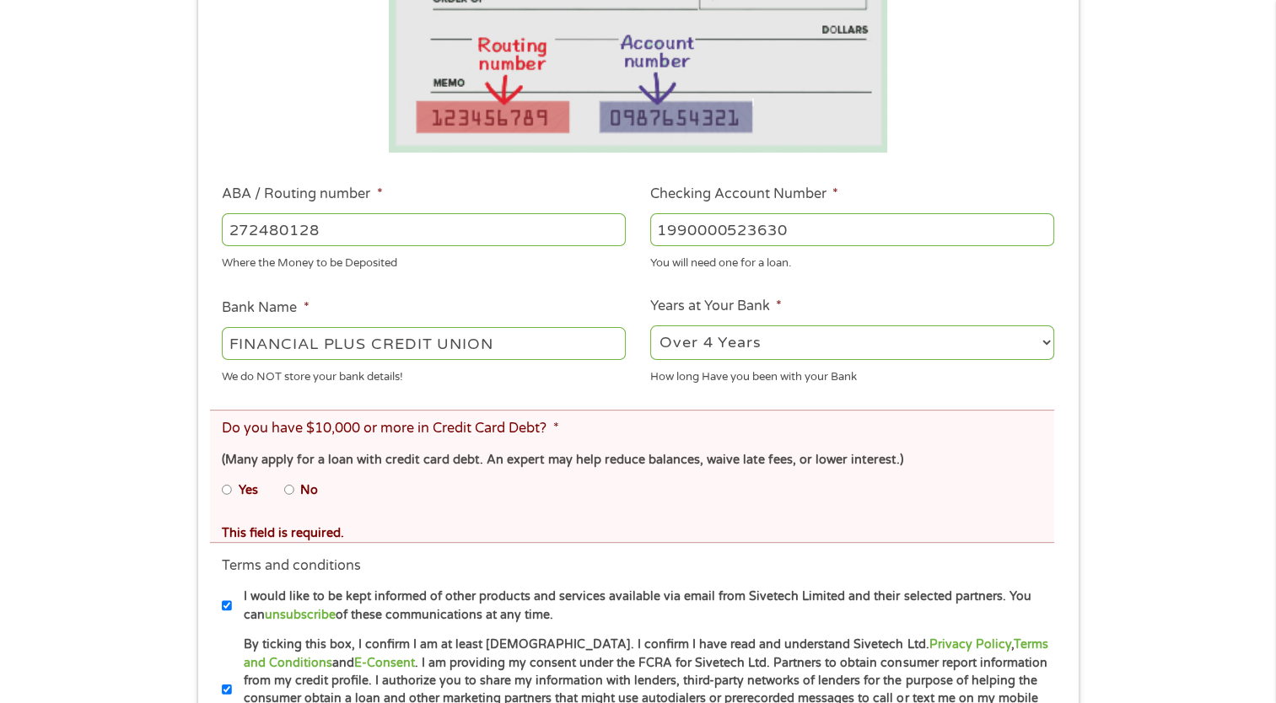
scroll to position [422, 0]
click at [292, 491] on input "No" at bounding box center [289, 489] width 10 height 27
radio input "true"
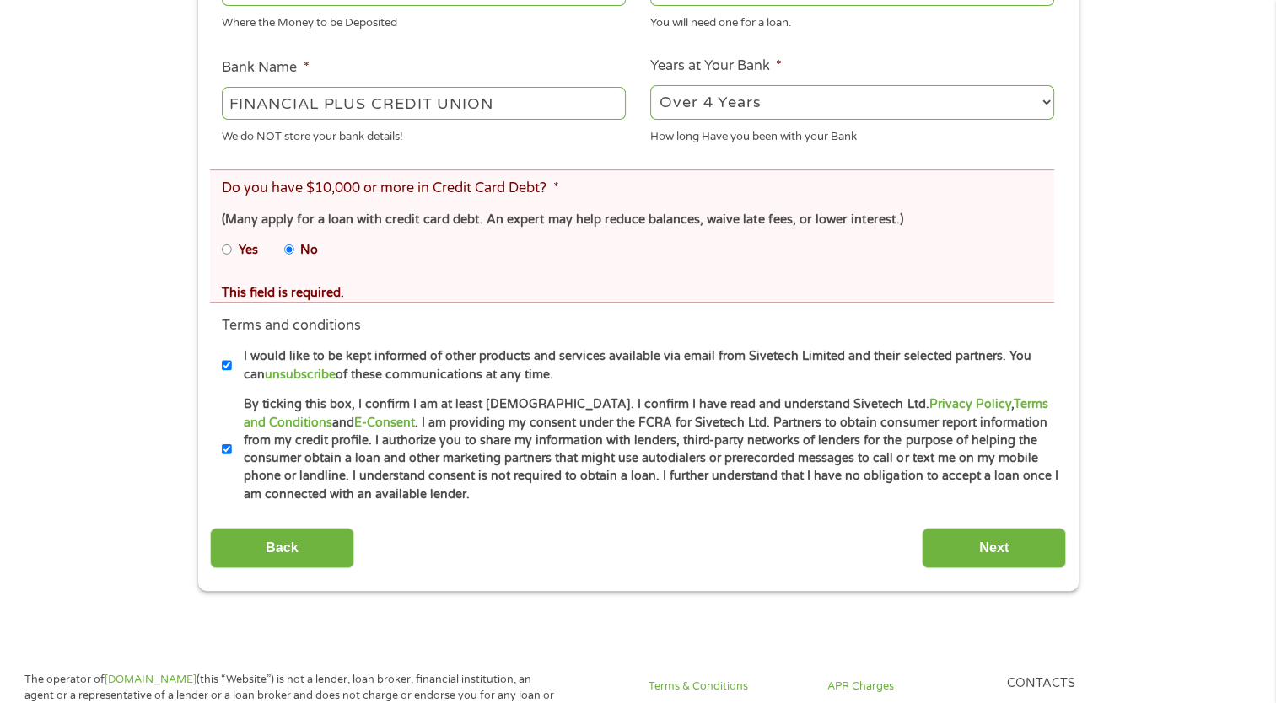
scroll to position [759, 0]
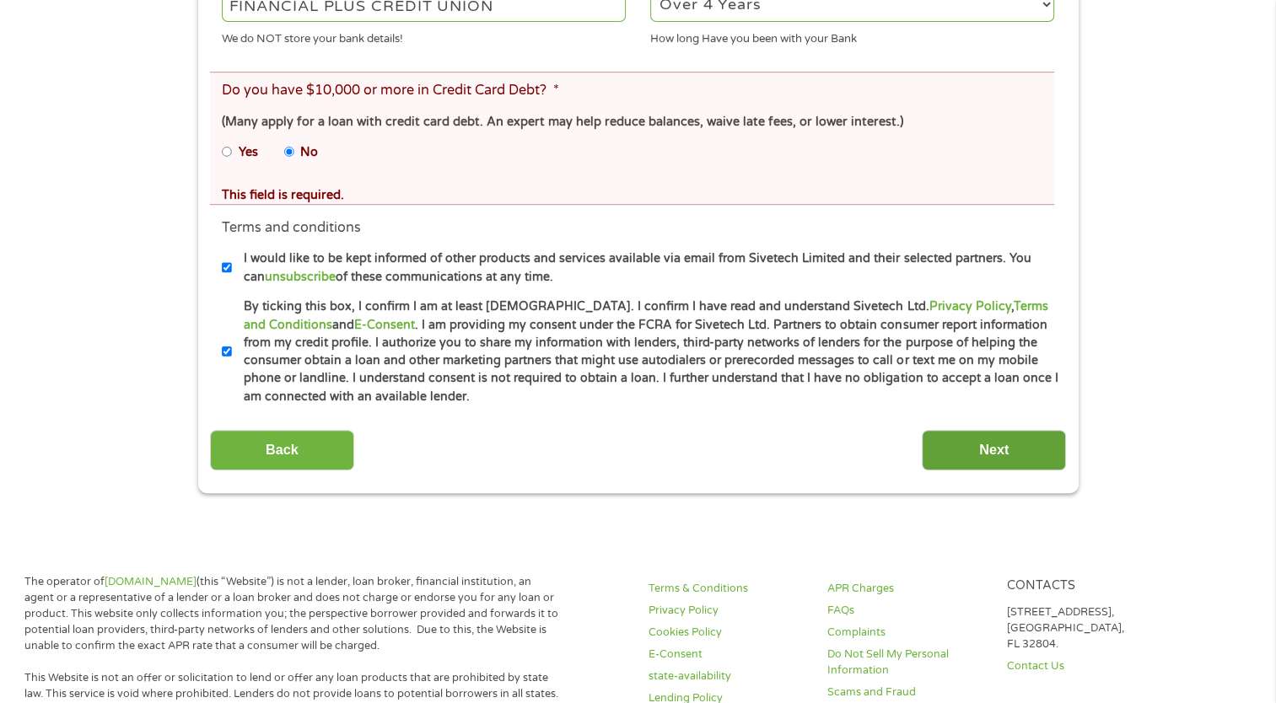
click at [949, 453] on input "Next" at bounding box center [994, 450] width 144 height 41
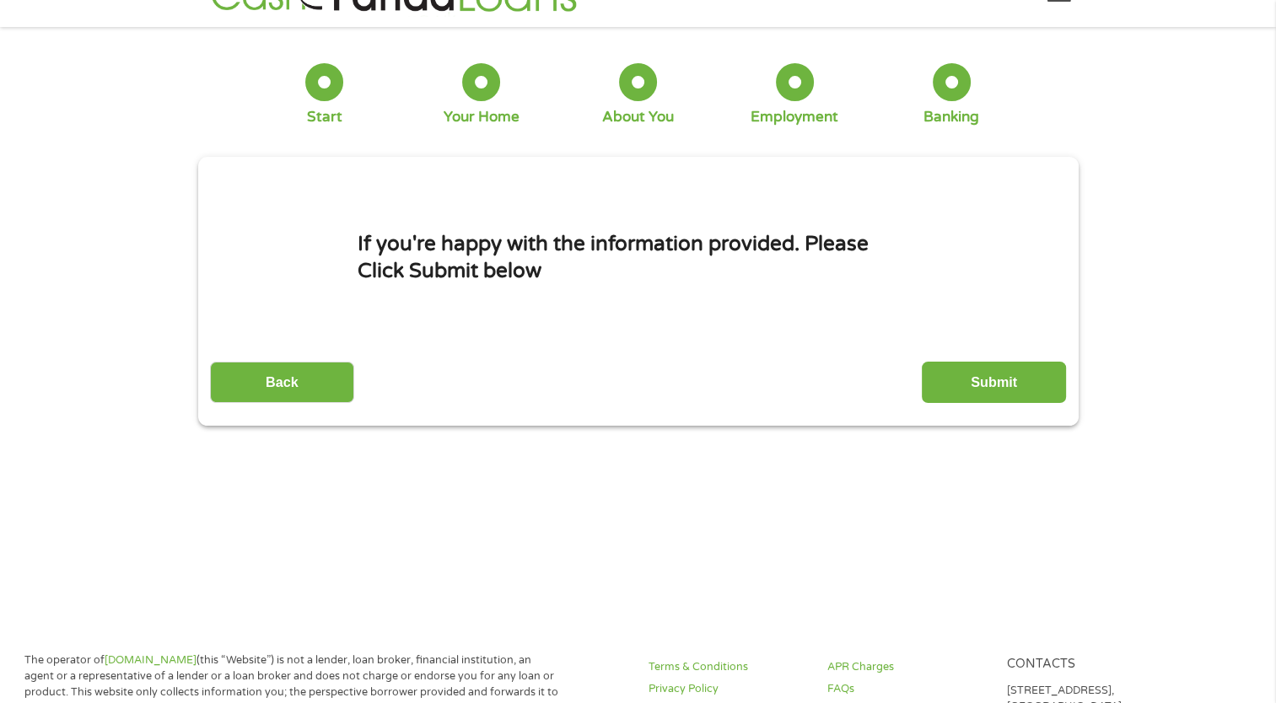
scroll to position [0, 0]
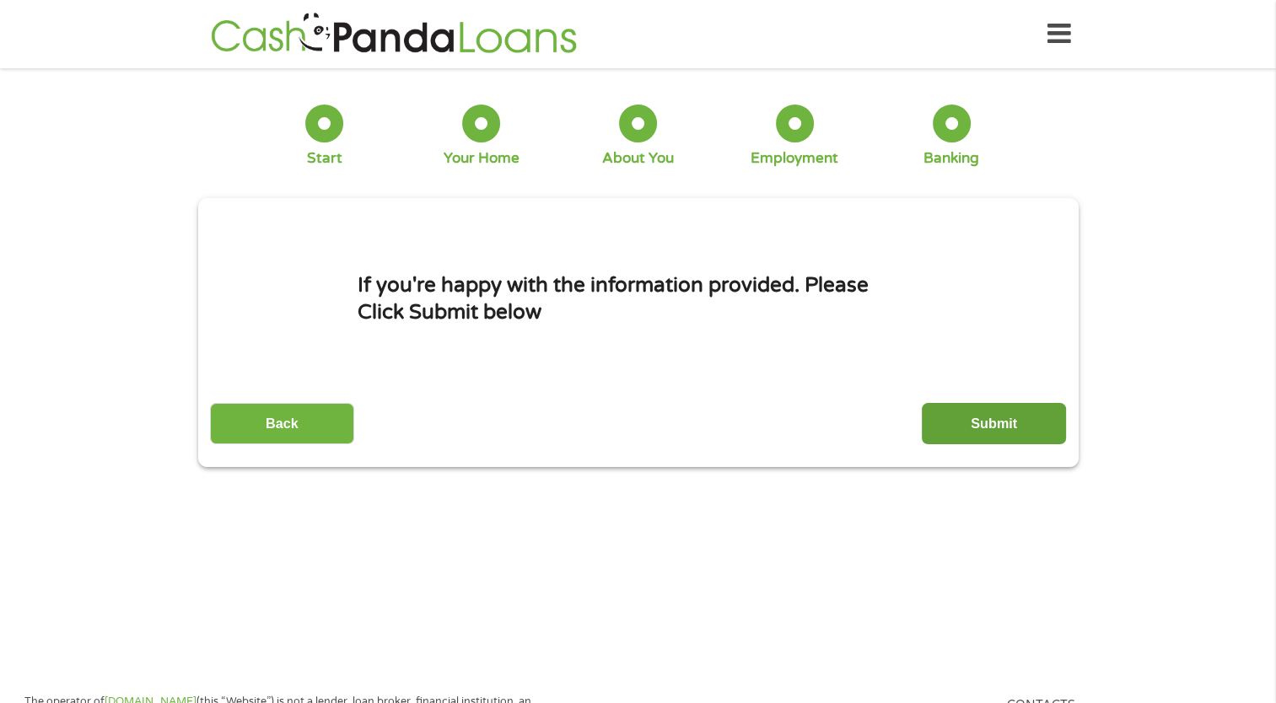
click at [999, 433] on input "Submit" at bounding box center [994, 423] width 144 height 41
